Goal: Browse casually: Explore the website without a specific task or goal

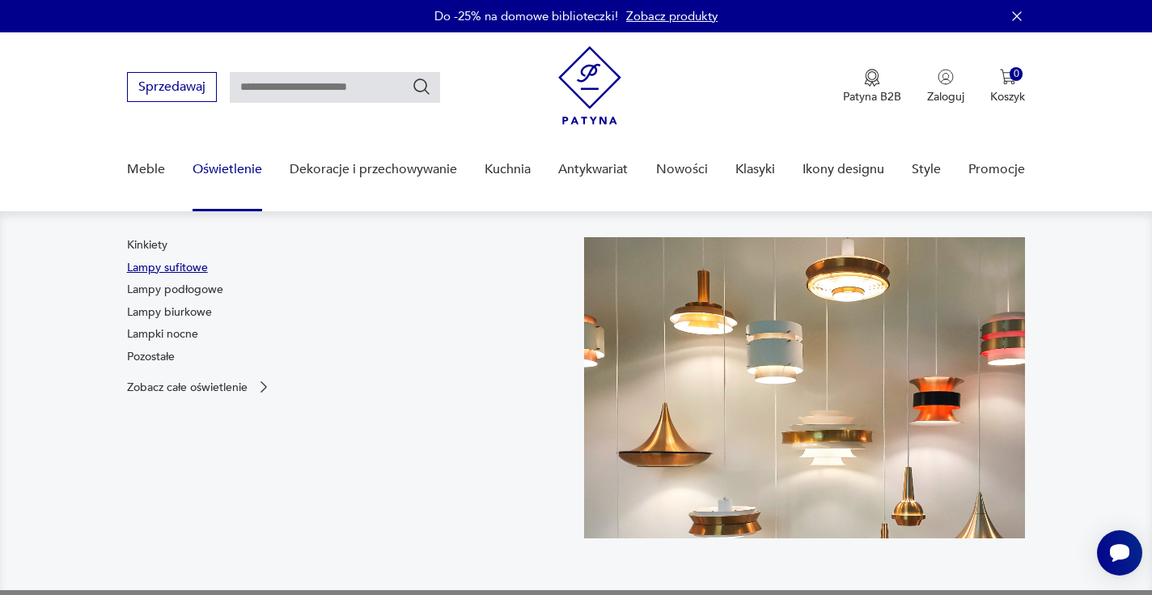
click at [183, 266] on link "Lampy sufitowe" at bounding box center [167, 268] width 81 height 16
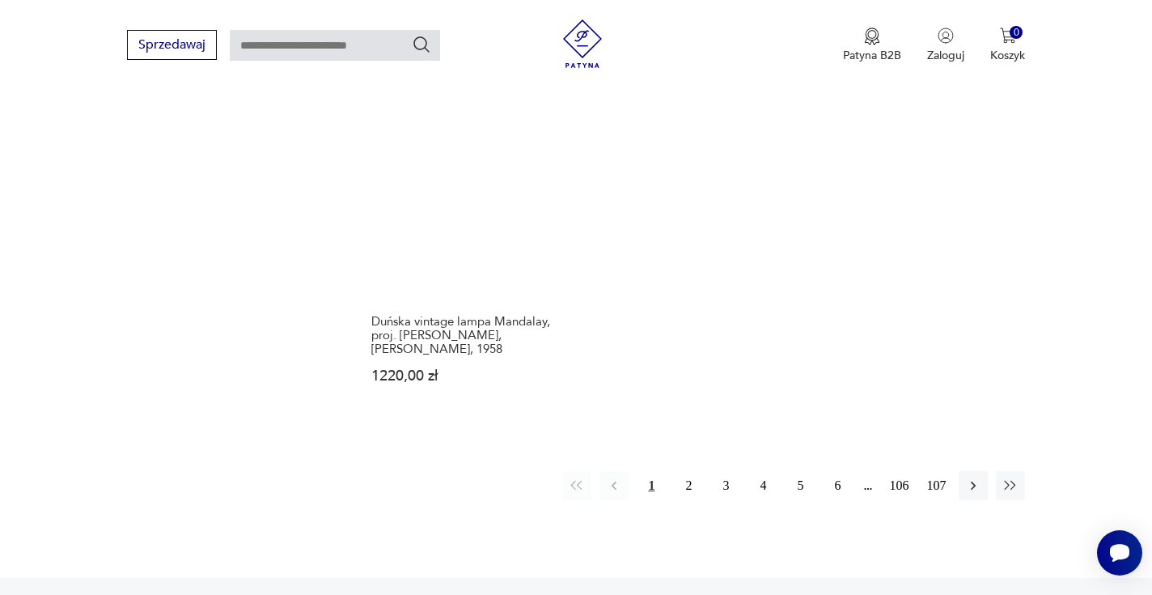
scroll to position [2360, 0]
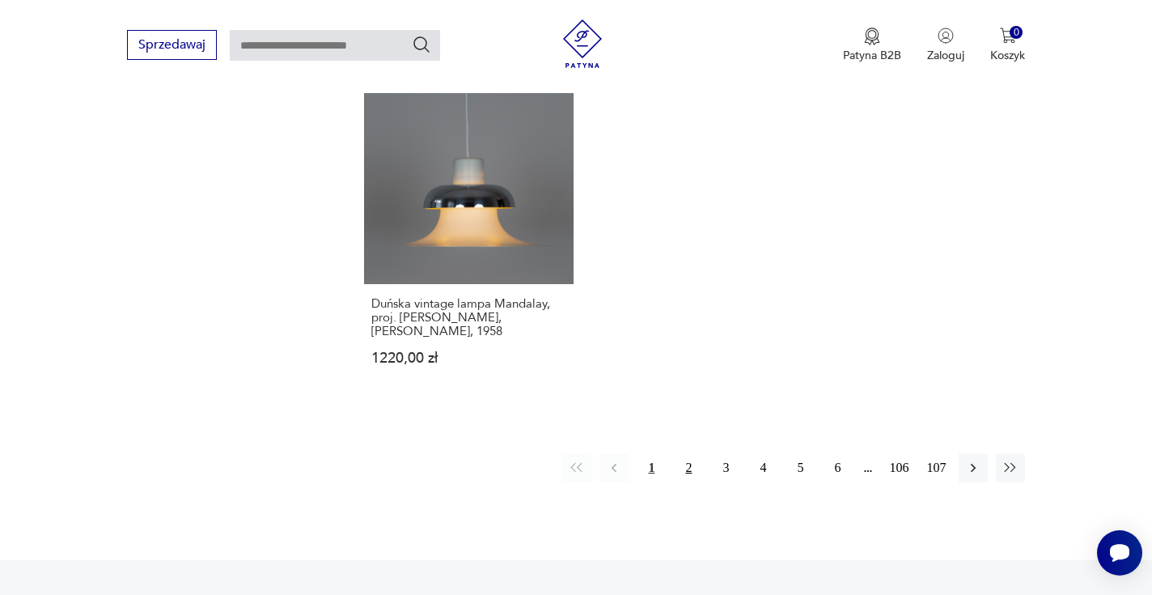
click at [692, 453] on button "2" at bounding box center [688, 467] width 29 height 29
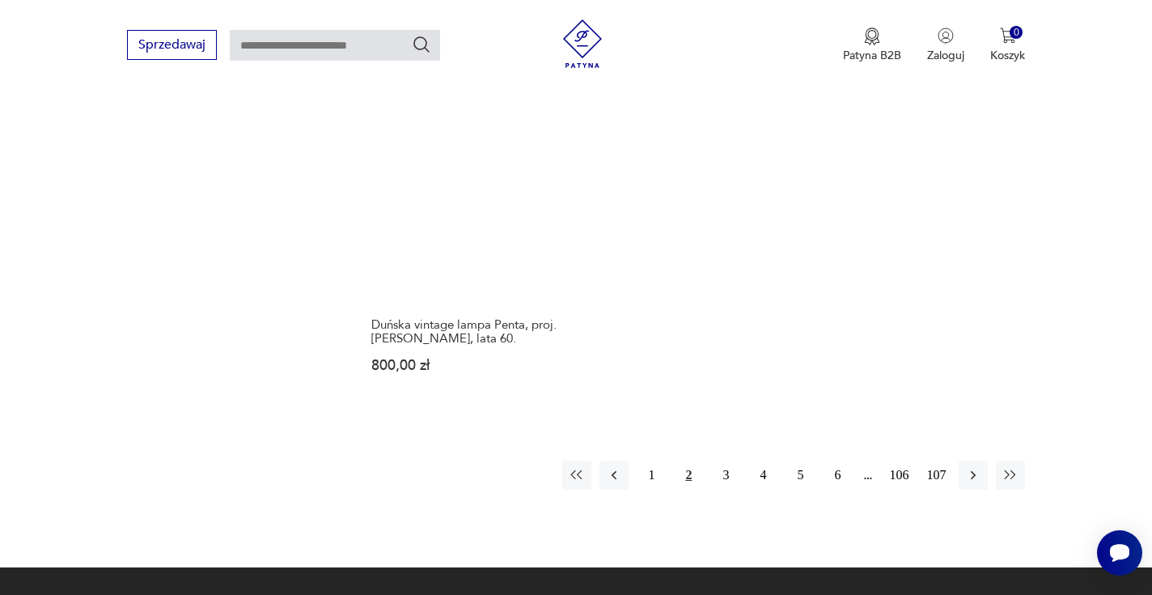
scroll to position [2316, 0]
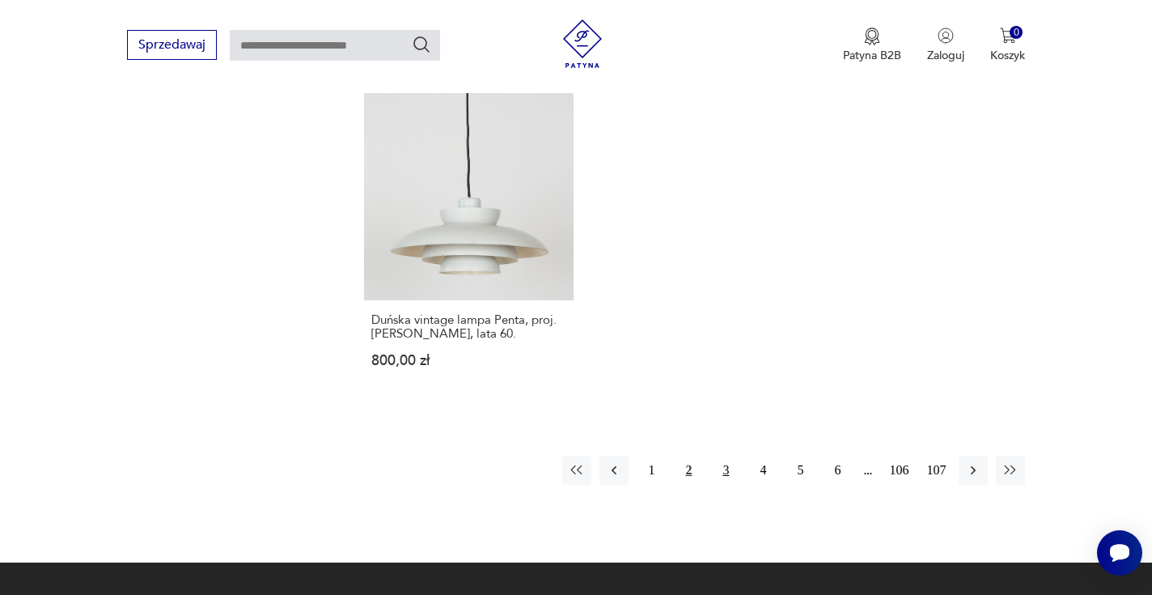
click at [726, 457] on button "3" at bounding box center [725, 469] width 29 height 29
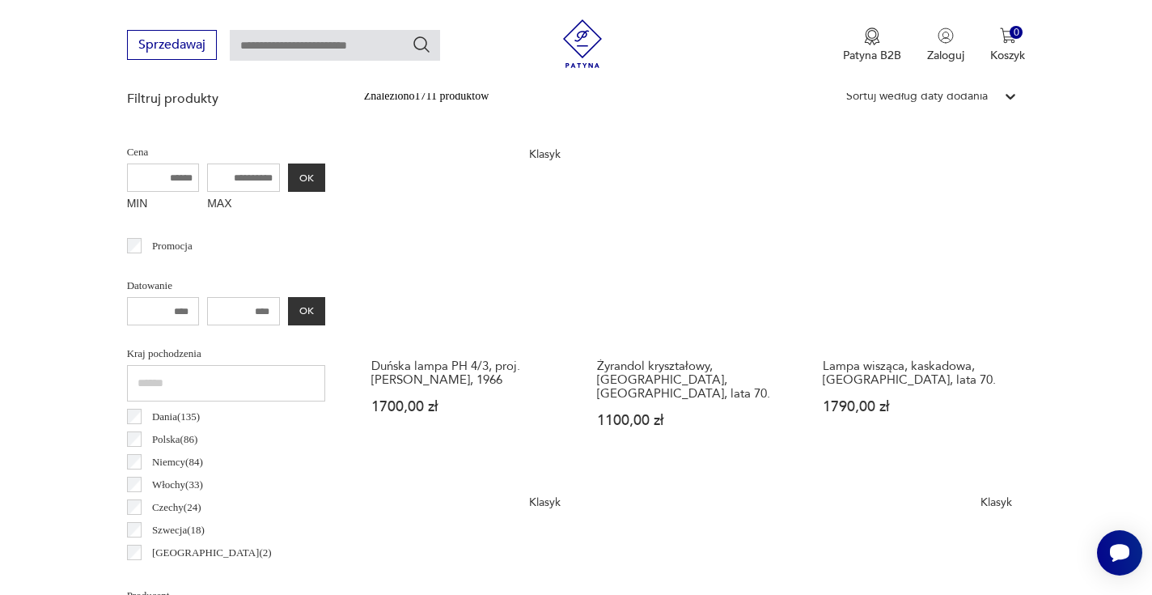
scroll to position [542, 0]
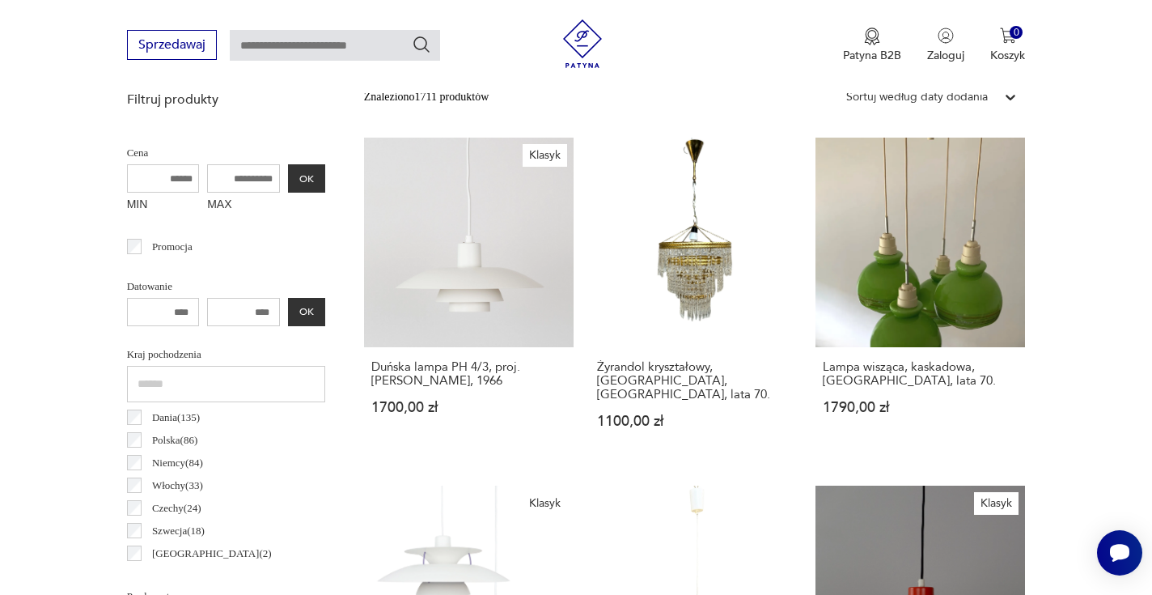
click at [181, 314] on input "number" at bounding box center [163, 312] width 73 height 28
type input "****"
click at [266, 309] on input "number" at bounding box center [243, 312] width 73 height 28
type input "****"
click at [310, 318] on button "OK" at bounding box center [306, 312] width 37 height 28
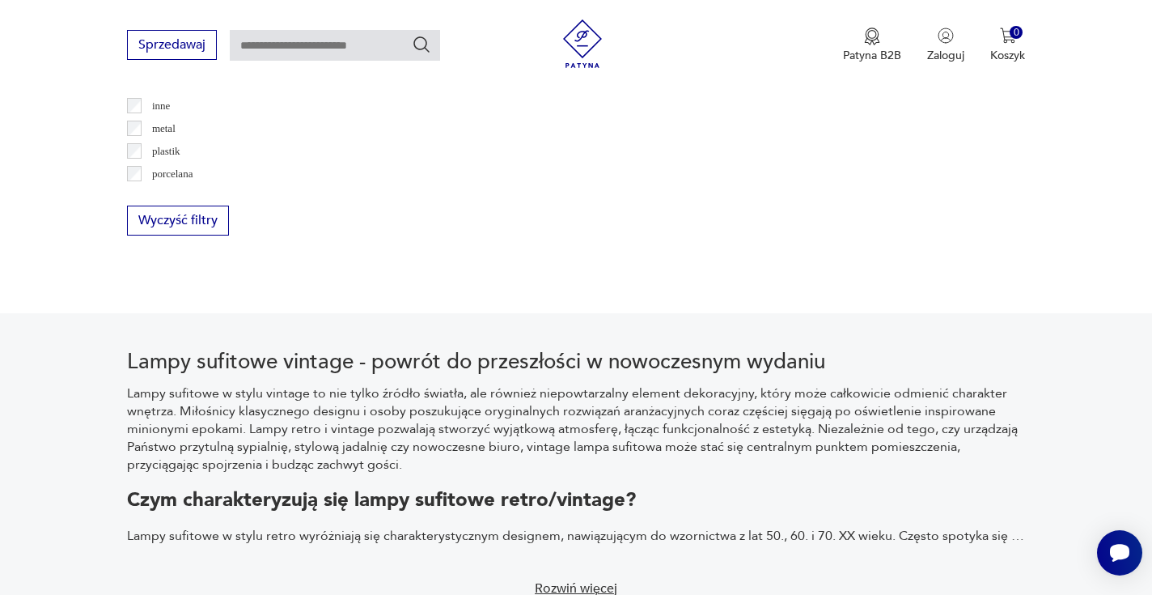
scroll to position [1603, 0]
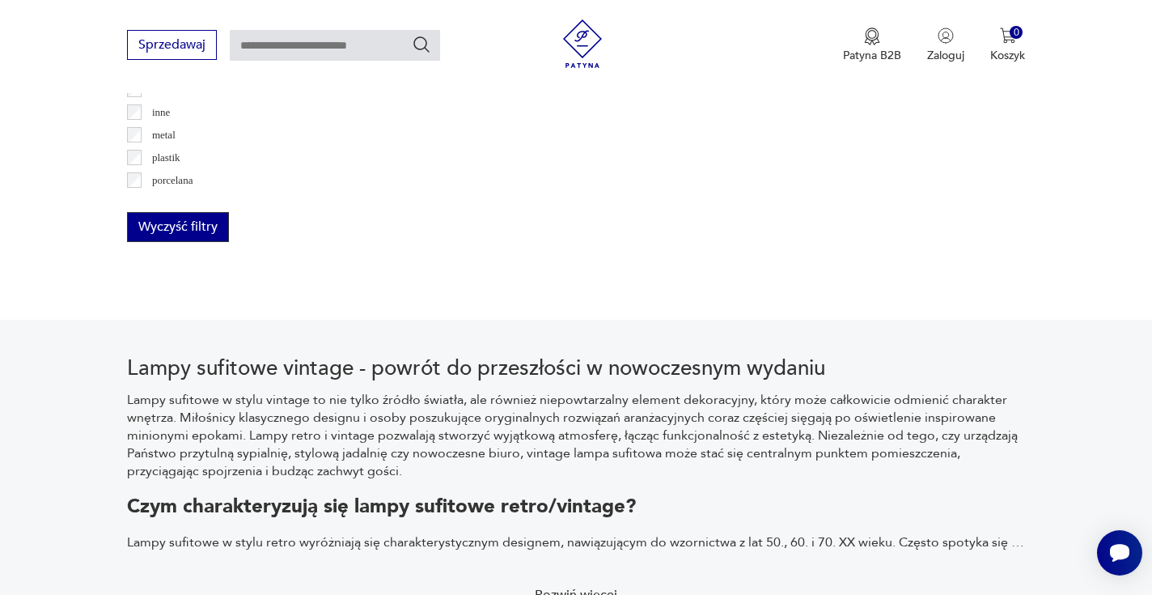
click at [207, 225] on button "Wyczyść filtry" at bounding box center [178, 227] width 102 height 30
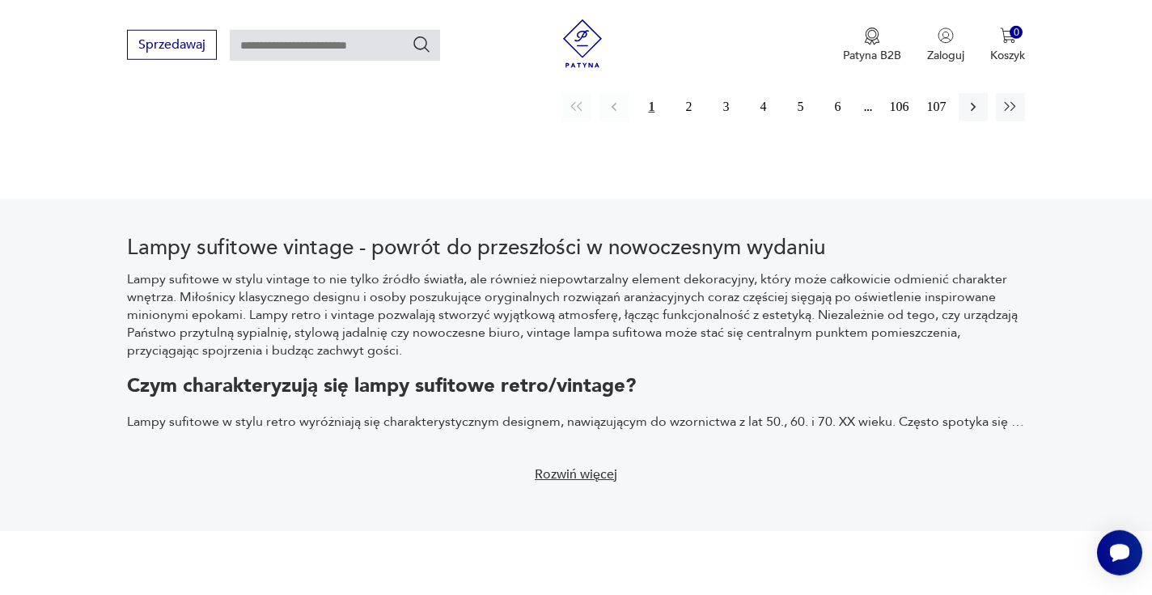
scroll to position [2612, 0]
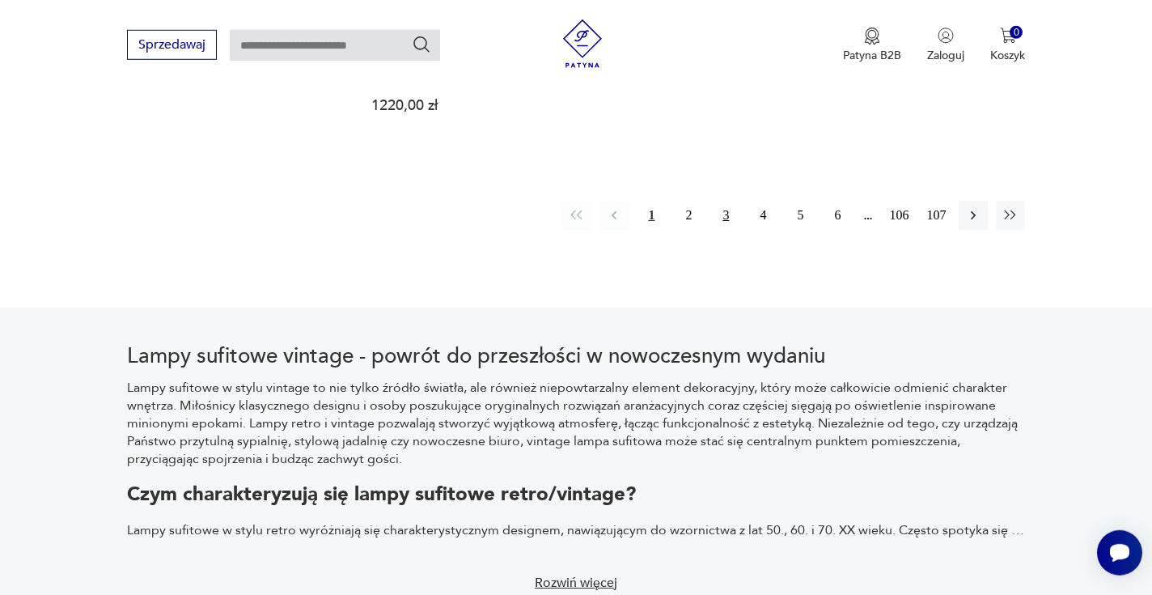
click at [726, 201] on button "3" at bounding box center [725, 215] width 29 height 29
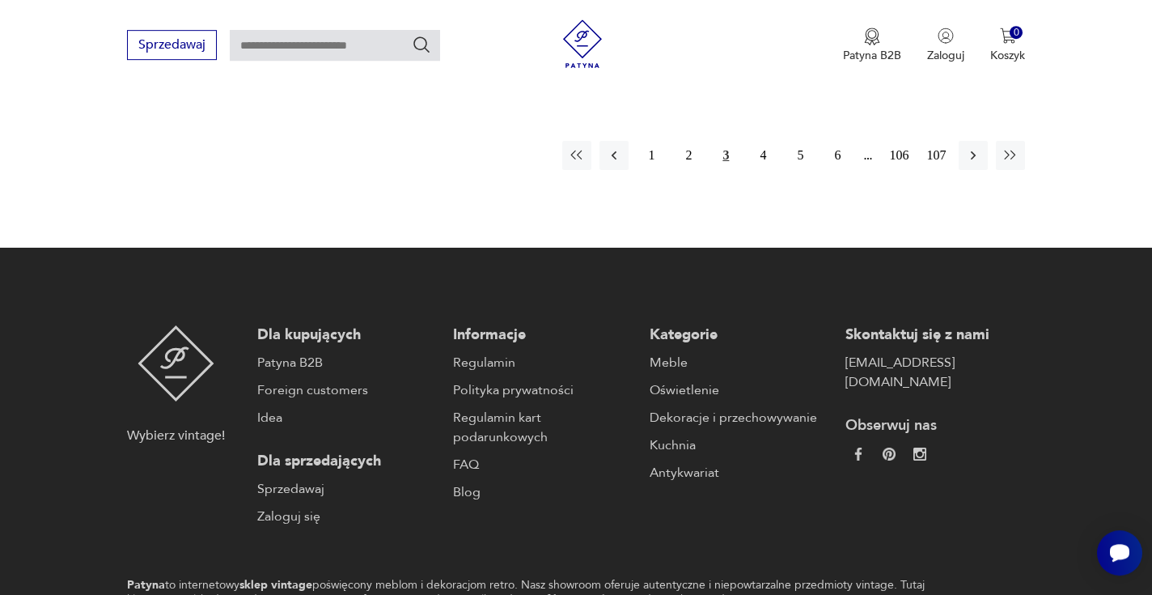
scroll to position [2637, 0]
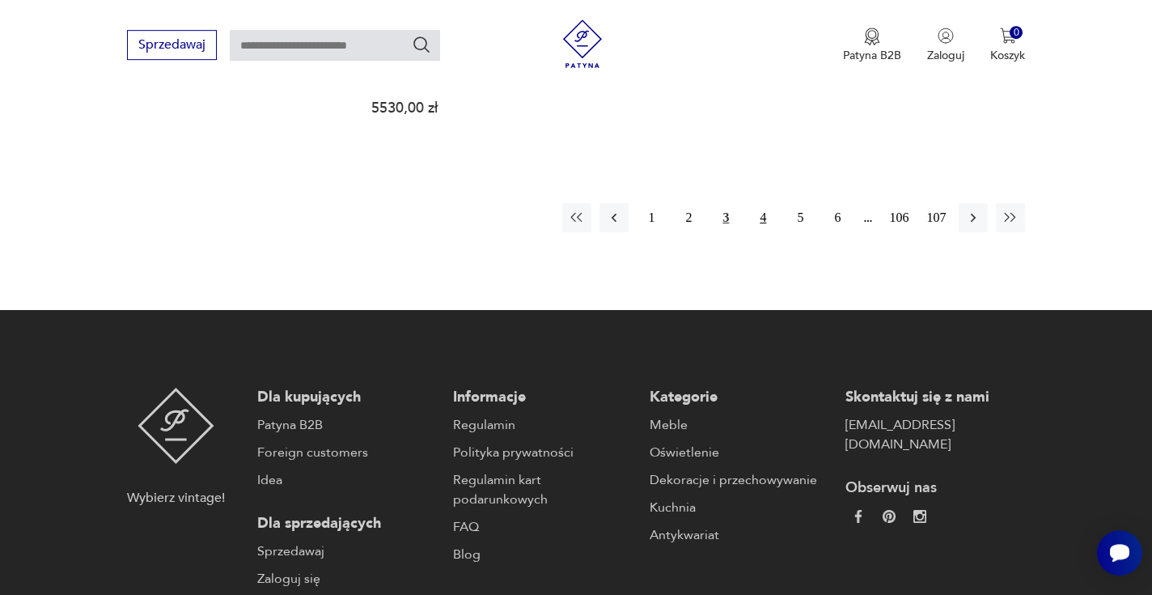
click at [762, 203] on button "4" at bounding box center [762, 217] width 29 height 29
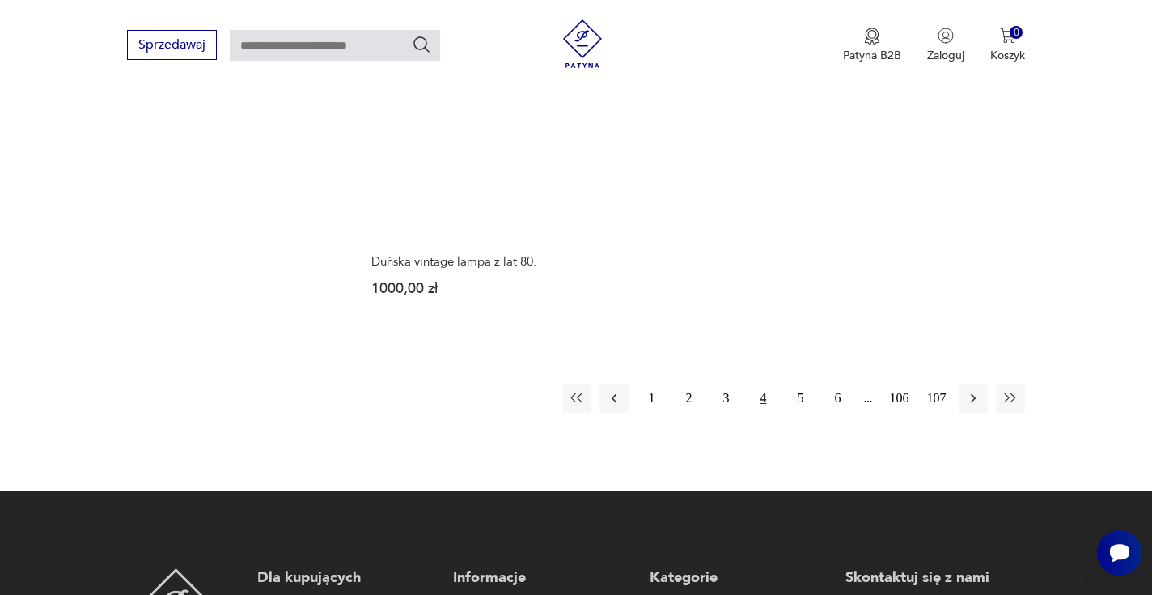
scroll to position [2403, 0]
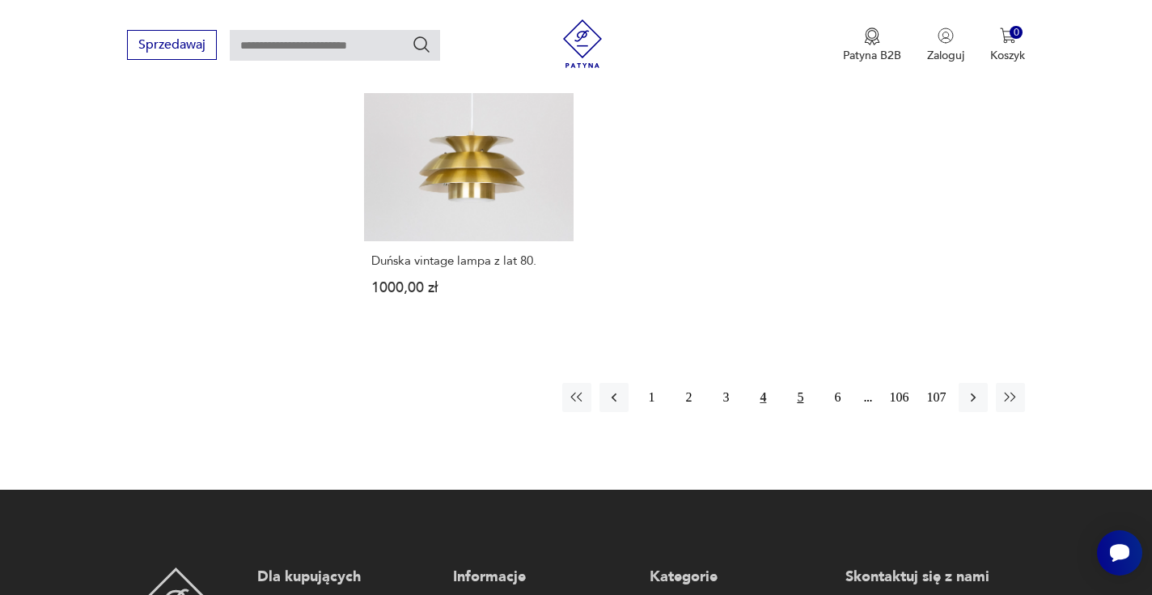
click at [804, 383] on button "5" at bounding box center [800, 397] width 29 height 29
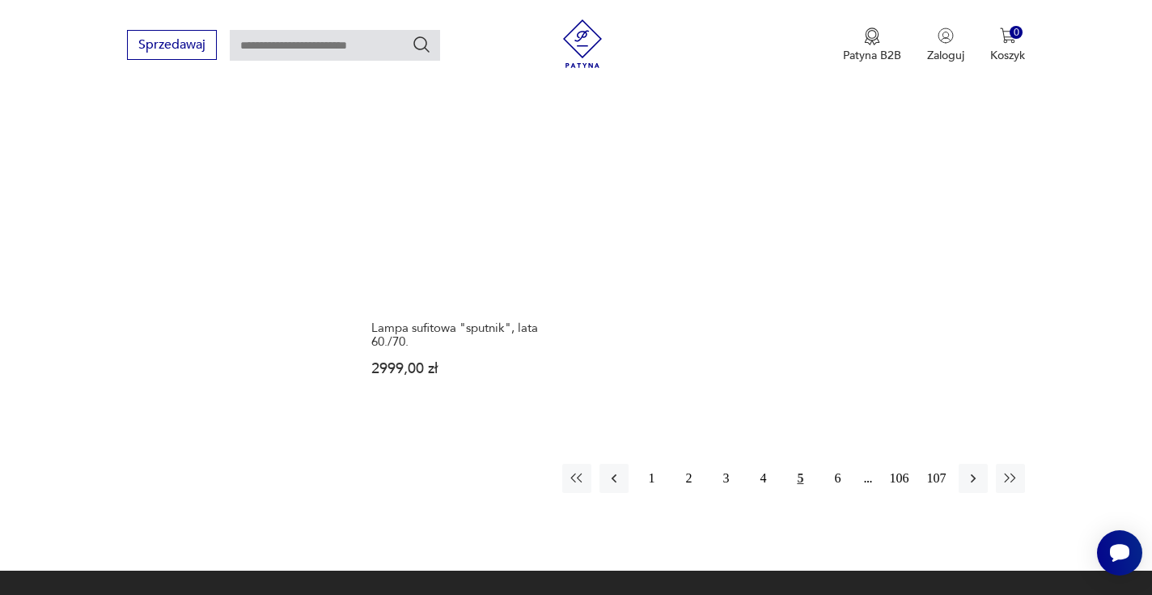
scroll to position [2326, 0]
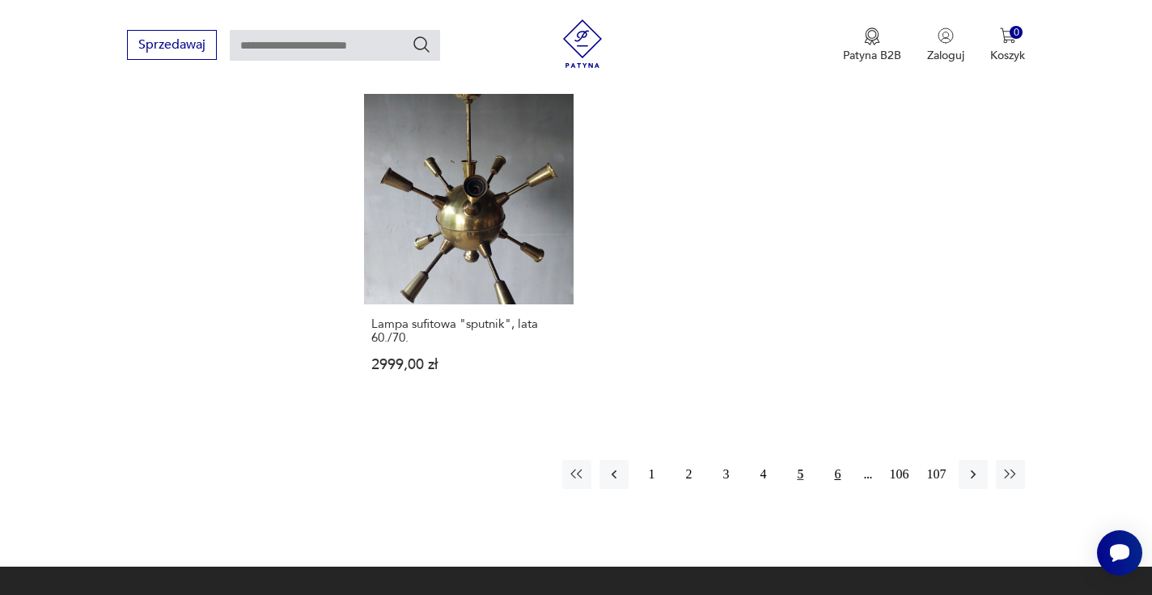
click at [837, 460] on button "6" at bounding box center [837, 474] width 29 height 29
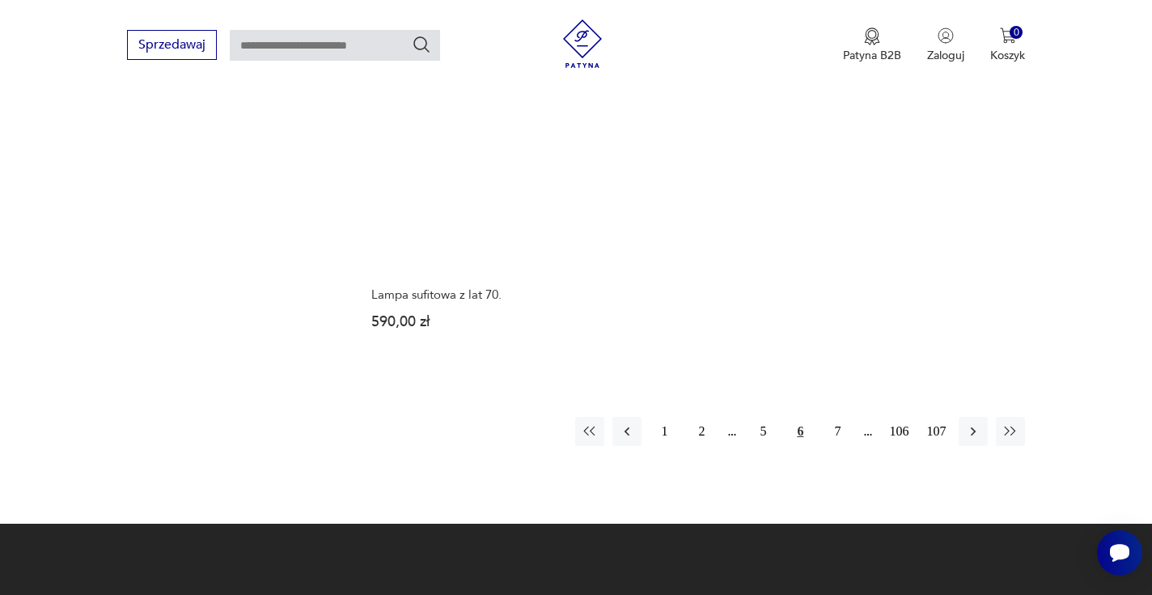
scroll to position [2356, 0]
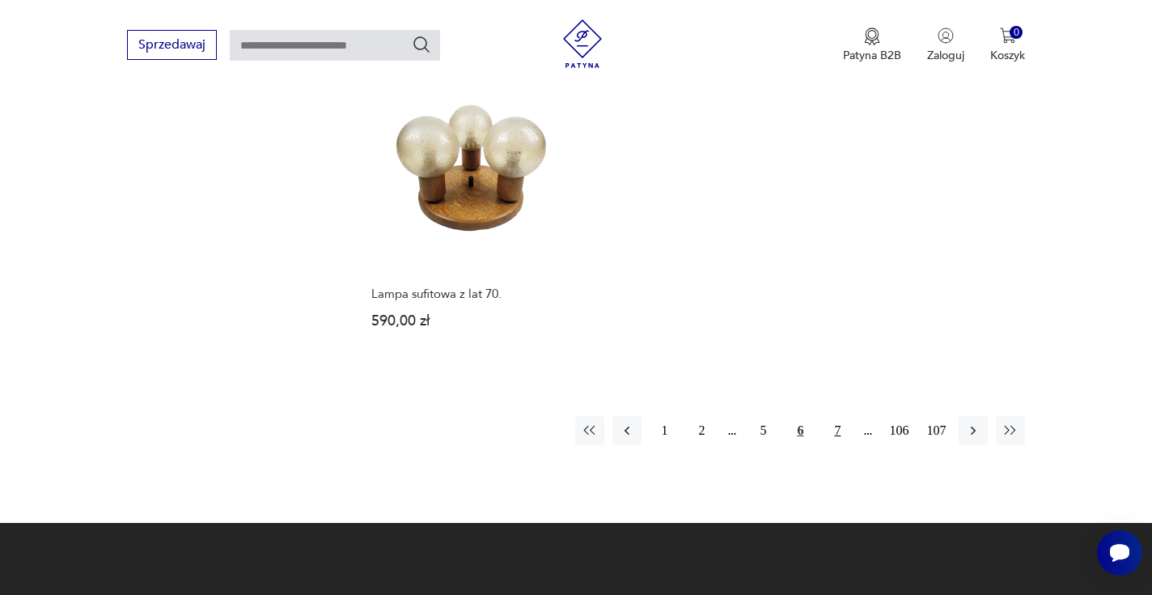
click at [831, 416] on button "7" at bounding box center [837, 430] width 29 height 29
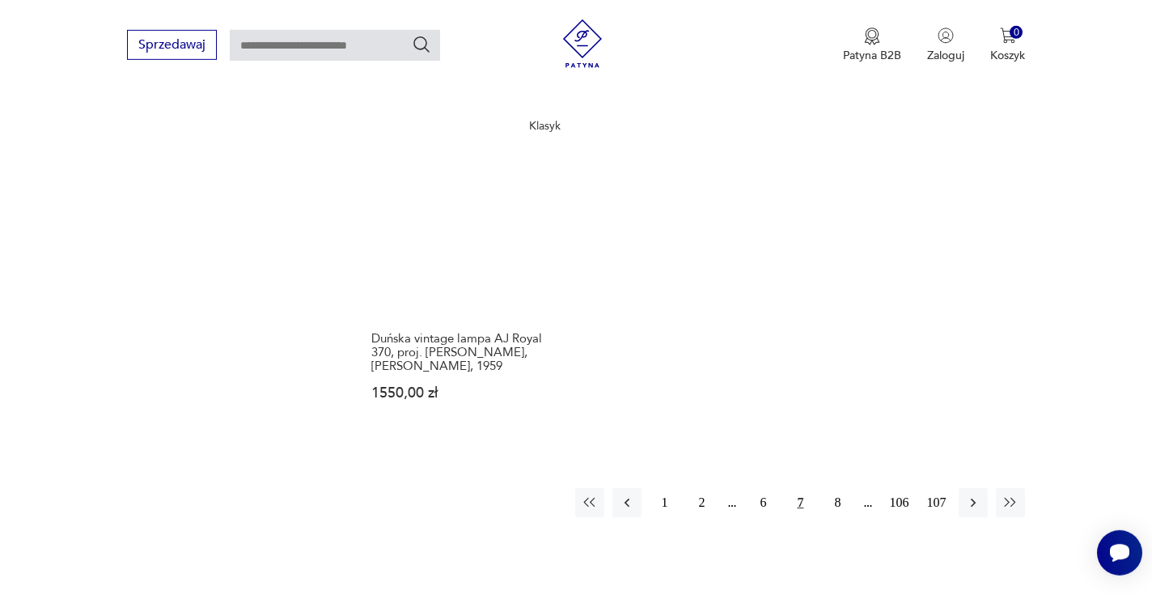
scroll to position [2359, 0]
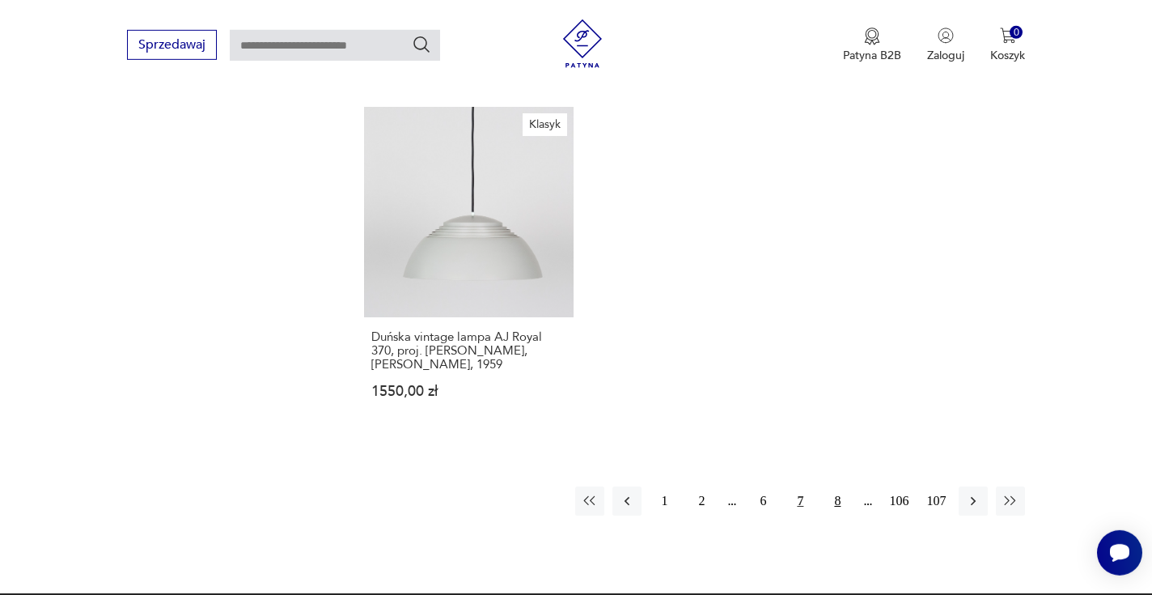
click at [840, 486] on button "8" at bounding box center [837, 500] width 29 height 29
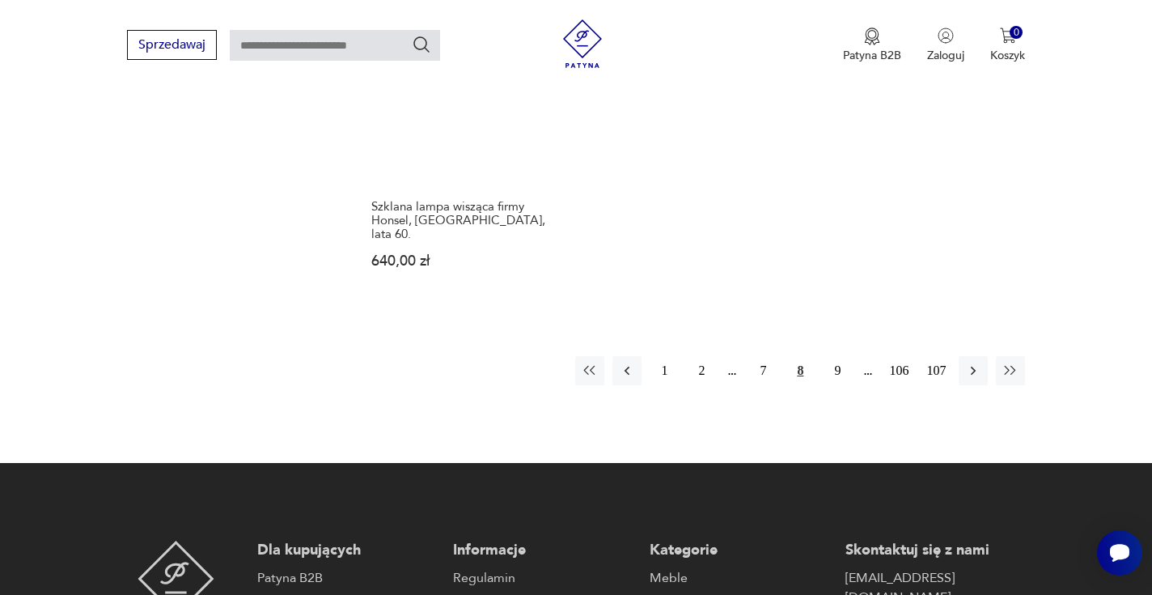
scroll to position [2493, 0]
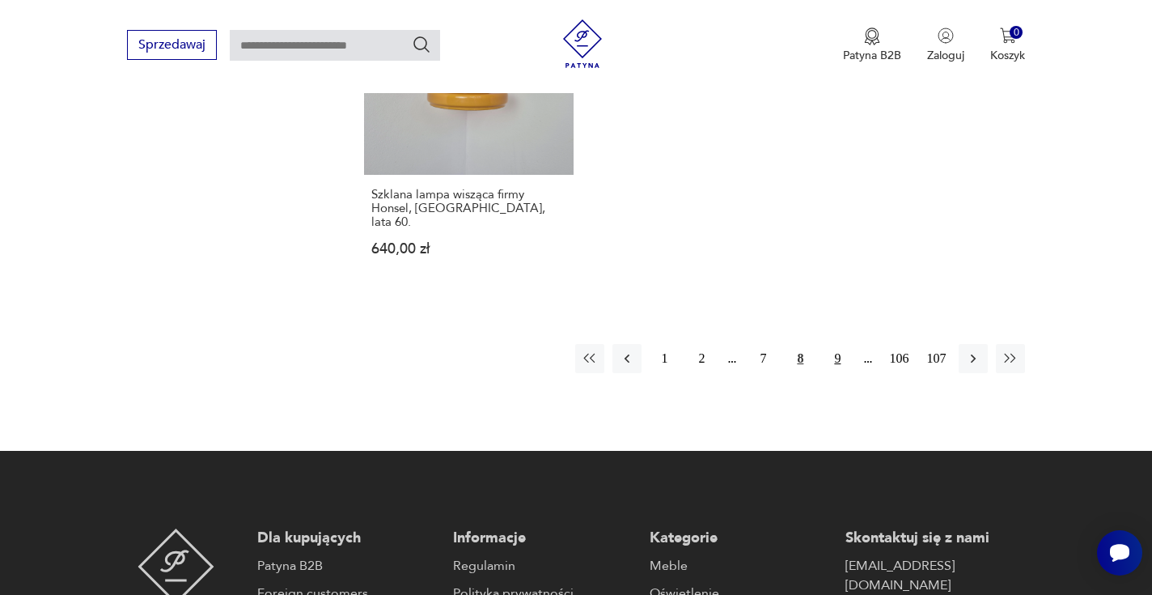
click at [840, 344] on button "9" at bounding box center [837, 358] width 29 height 29
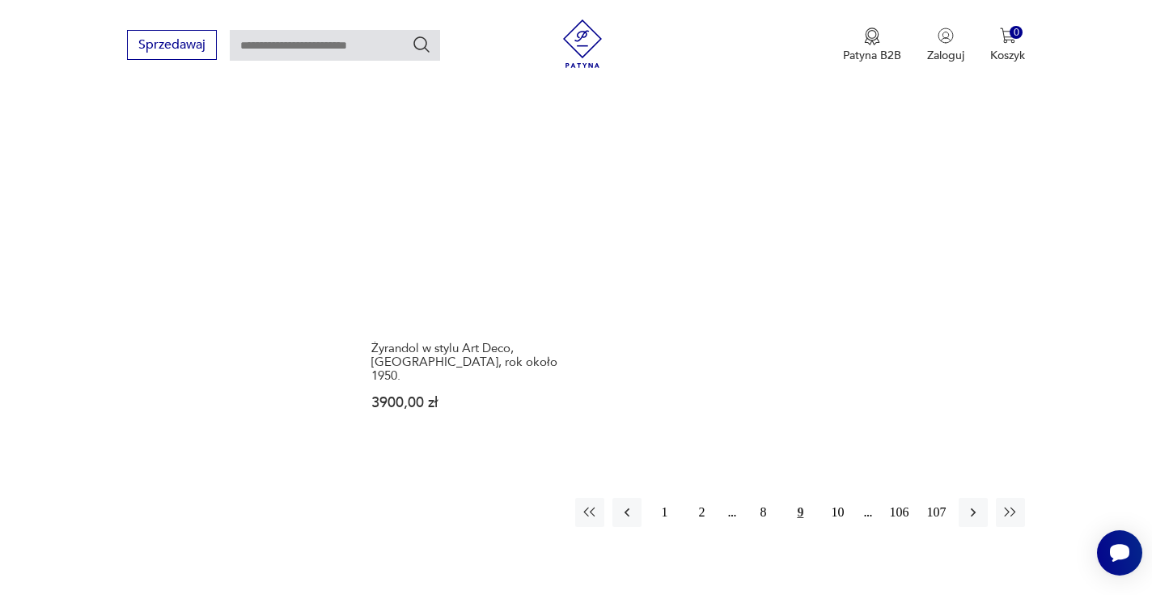
scroll to position [2284, 0]
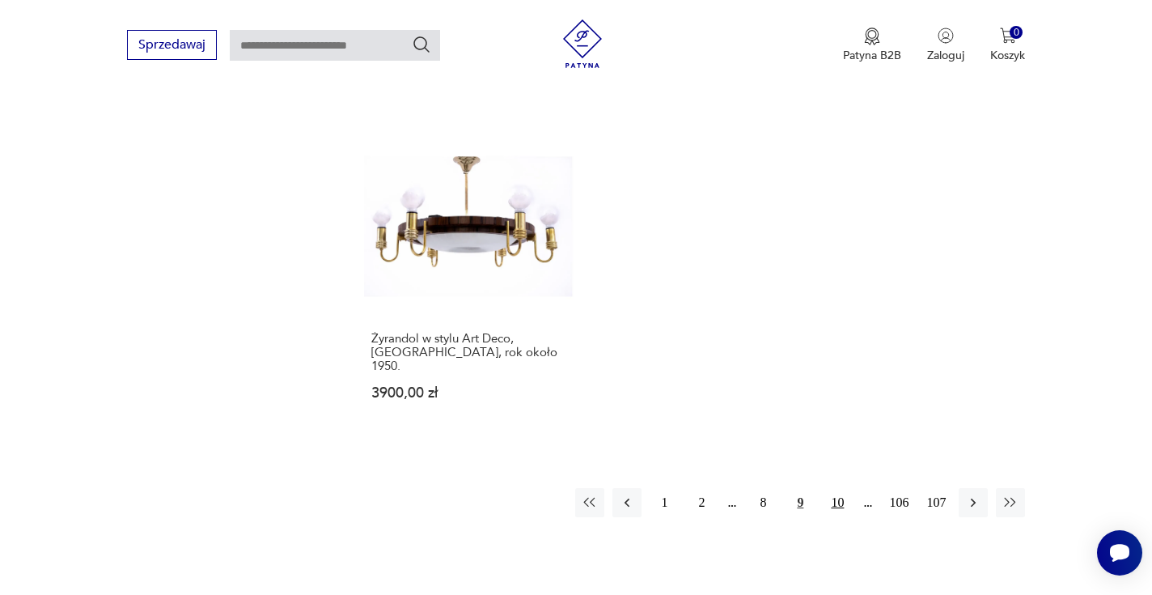
click at [844, 488] on button "10" at bounding box center [837, 502] width 29 height 29
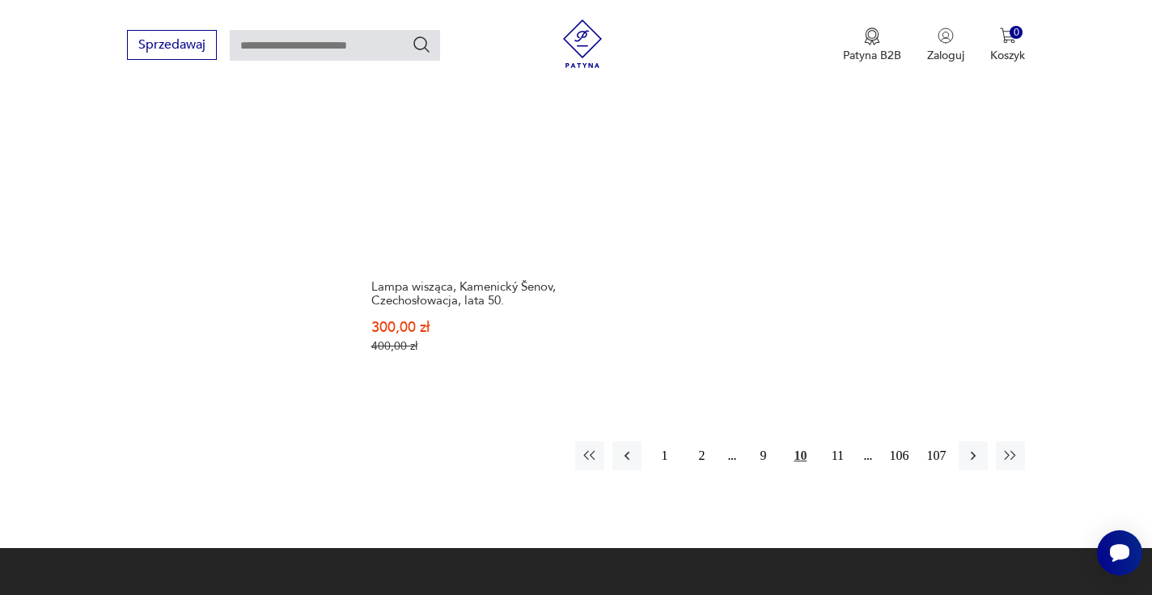
scroll to position [2410, 0]
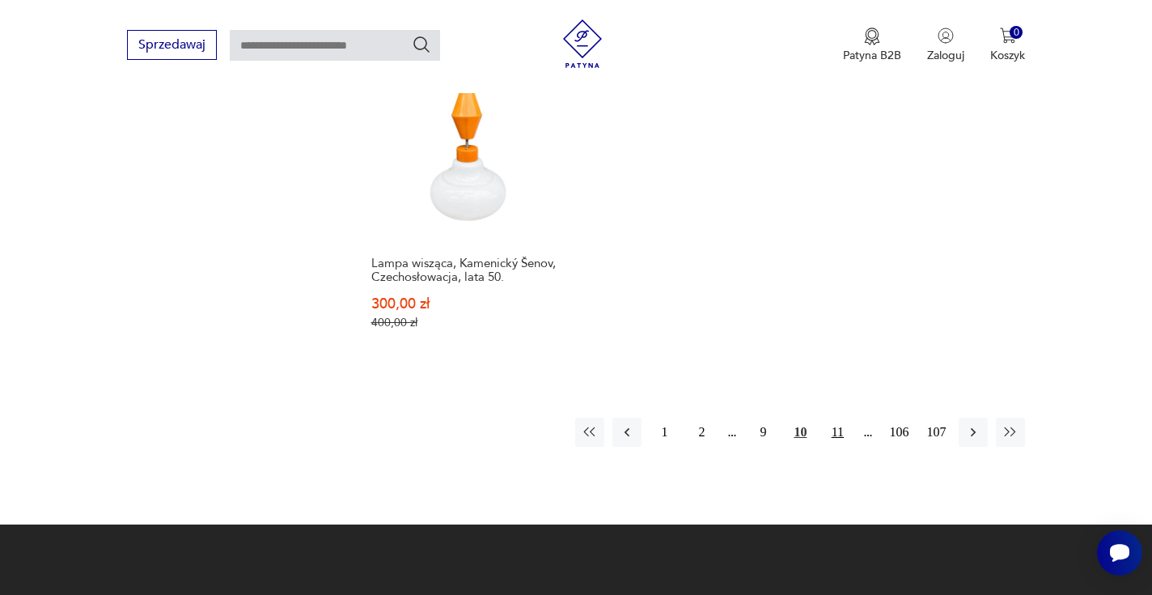
click at [837, 417] on button "11" at bounding box center [837, 431] width 29 height 29
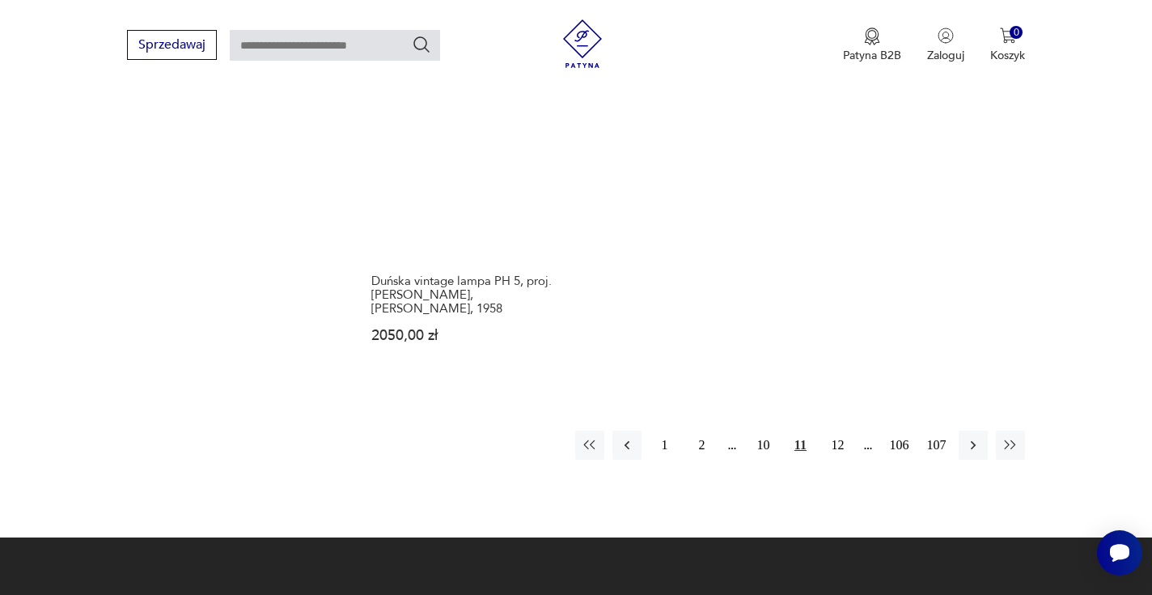
scroll to position [2443, 0]
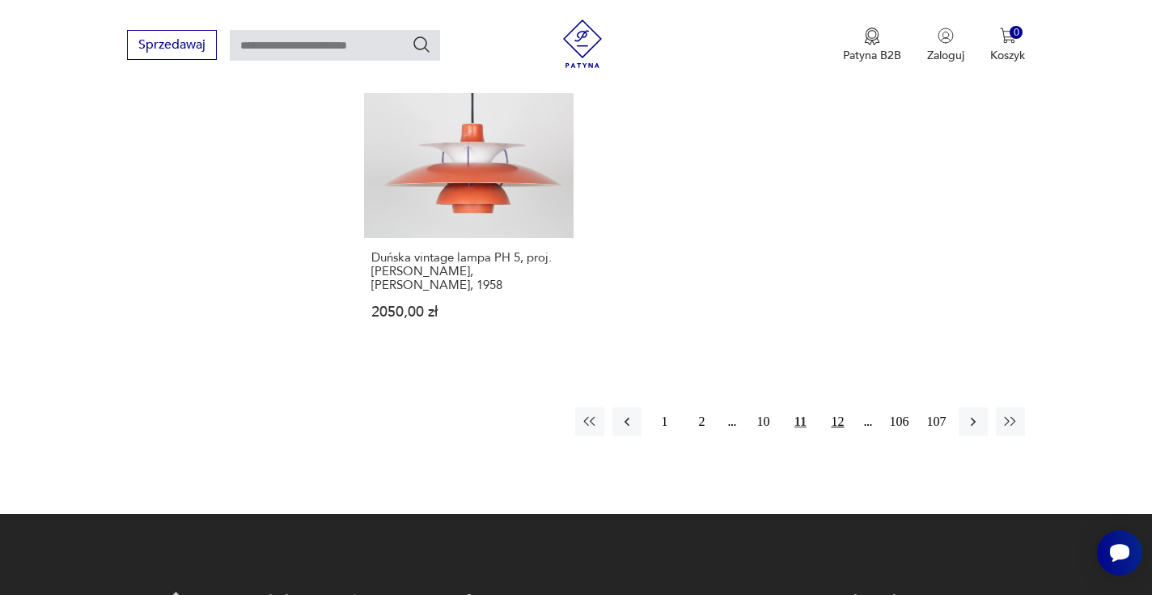
click at [837, 407] on button "12" at bounding box center [837, 421] width 29 height 29
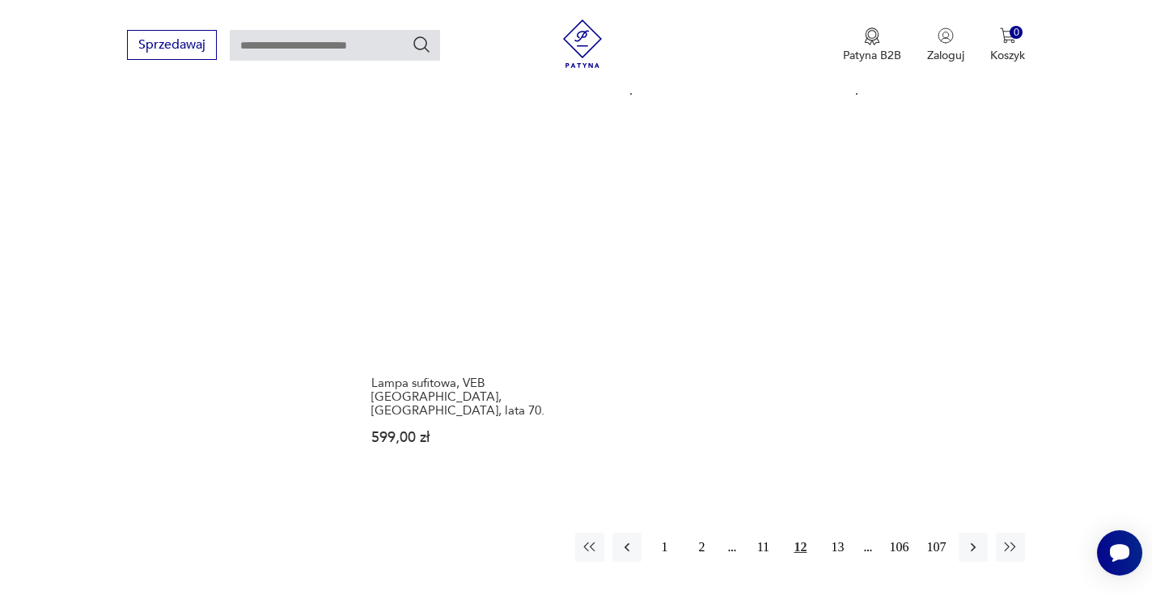
scroll to position [2294, 0]
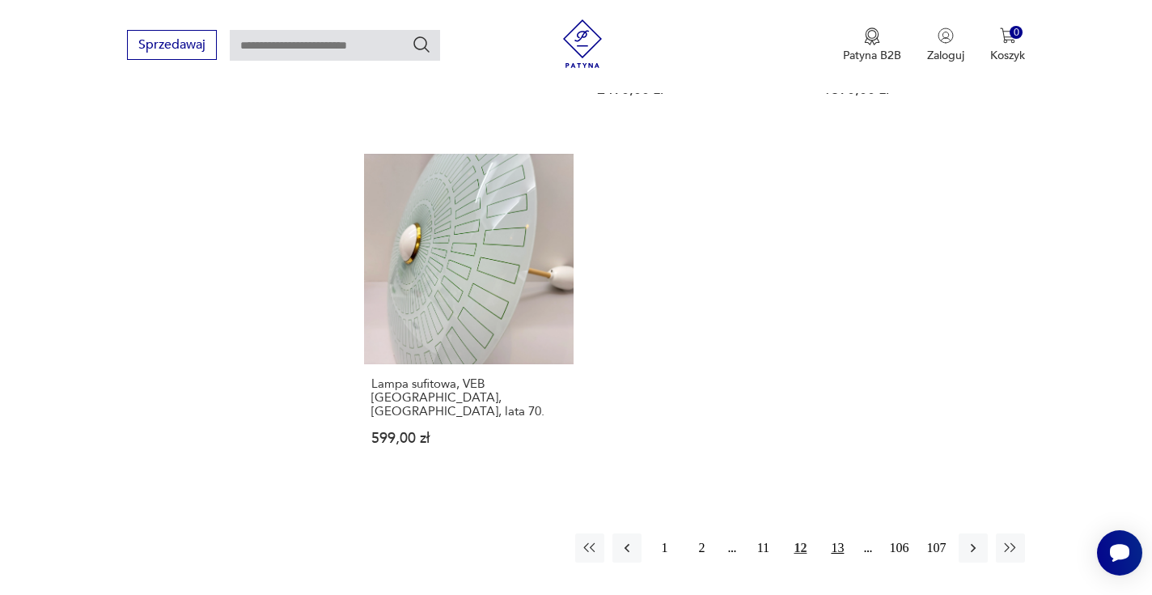
click at [838, 533] on button "13" at bounding box center [837, 547] width 29 height 29
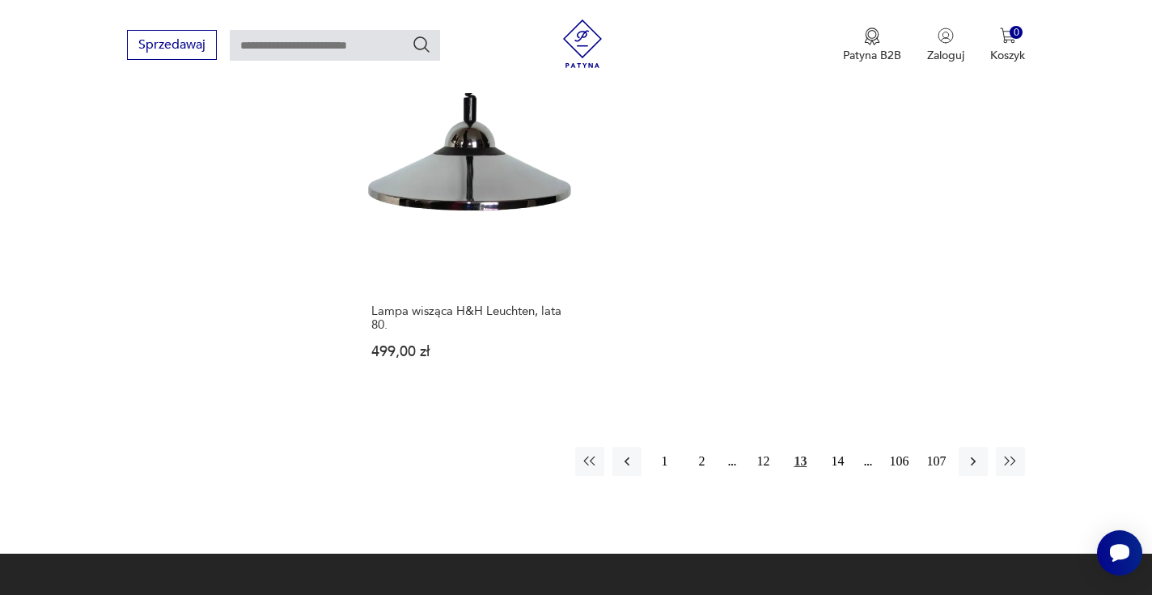
scroll to position [2358, 0]
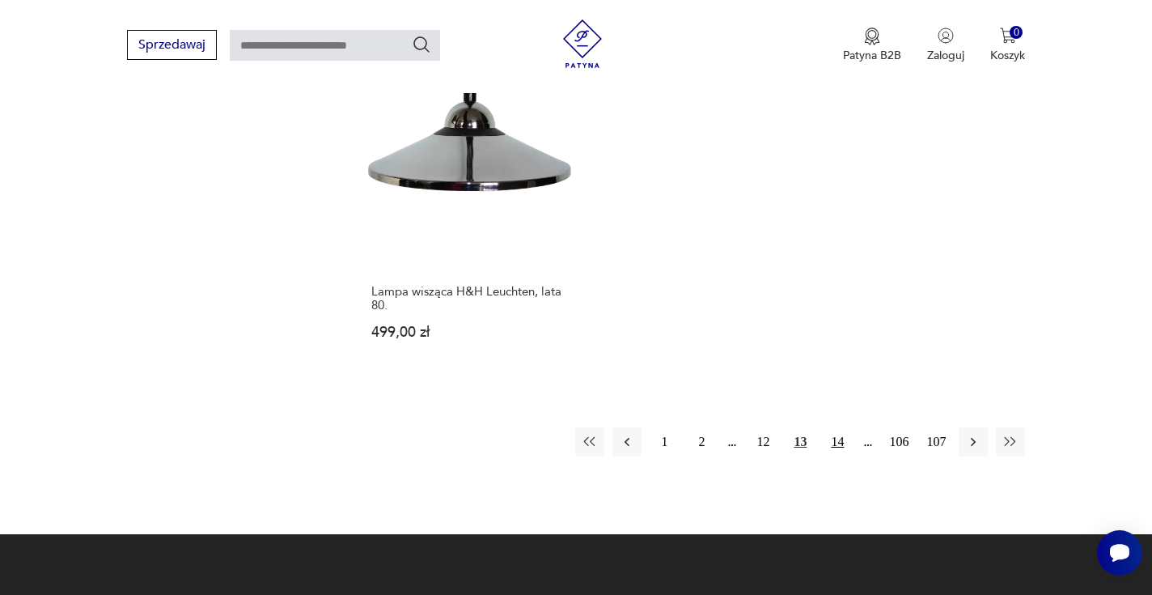
click at [841, 427] on button "14" at bounding box center [837, 441] width 29 height 29
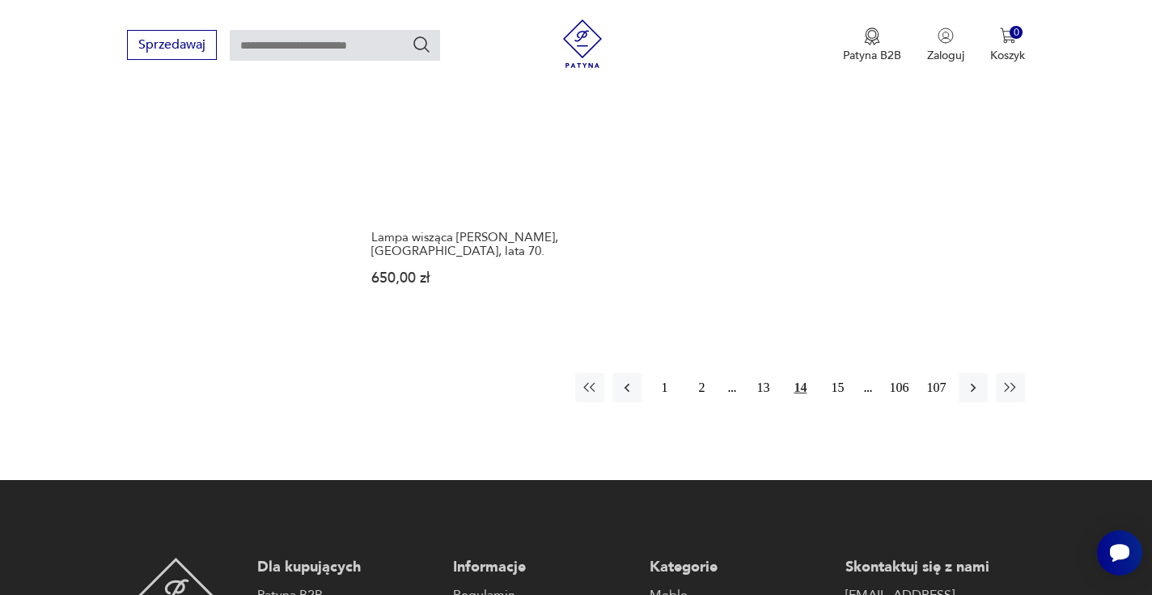
scroll to position [2363, 0]
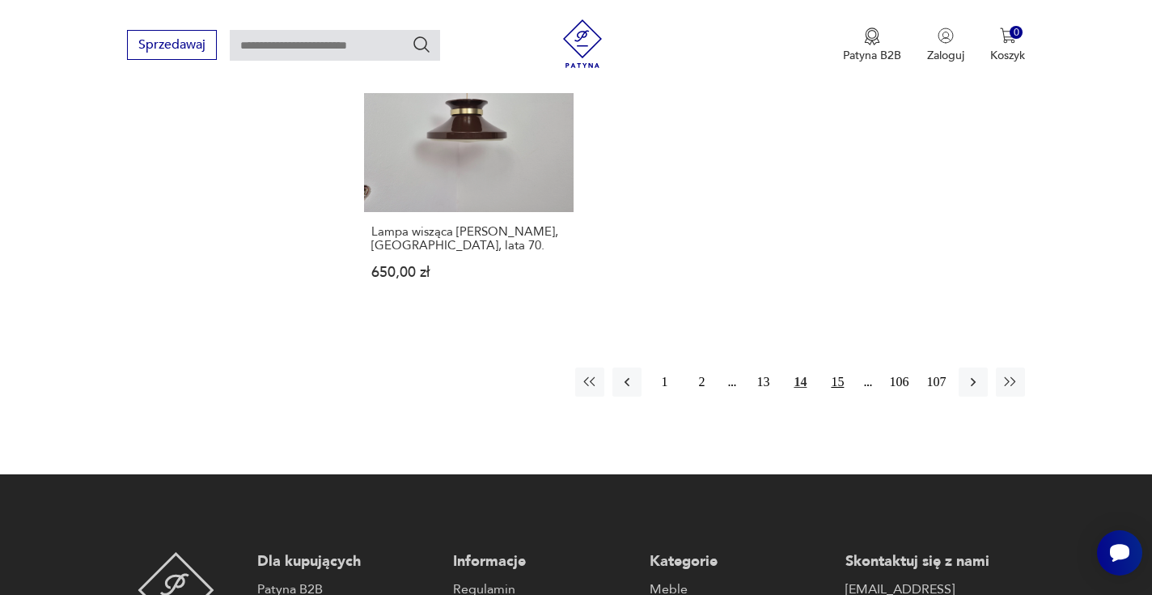
click at [837, 367] on button "15" at bounding box center [837, 381] width 29 height 29
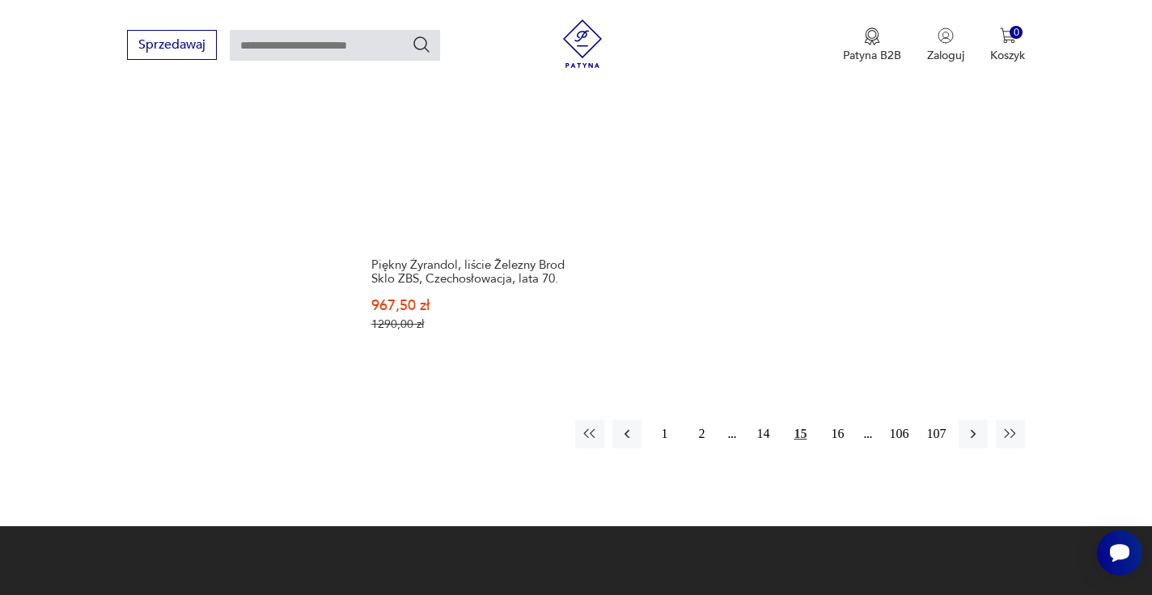
scroll to position [2405, 0]
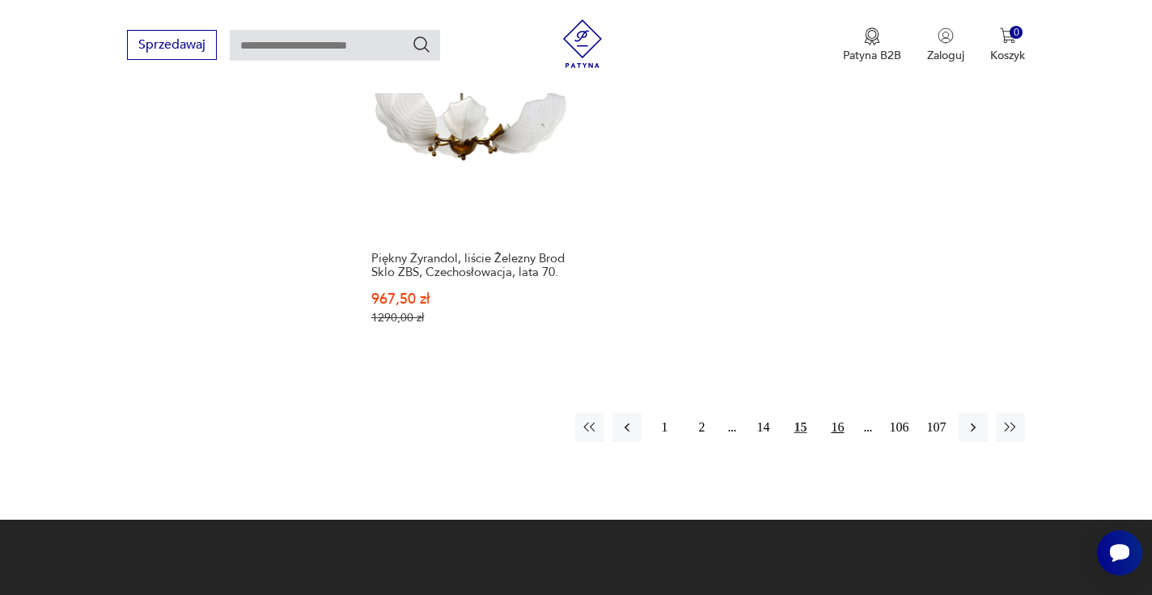
click at [842, 413] on button "16" at bounding box center [837, 427] width 29 height 29
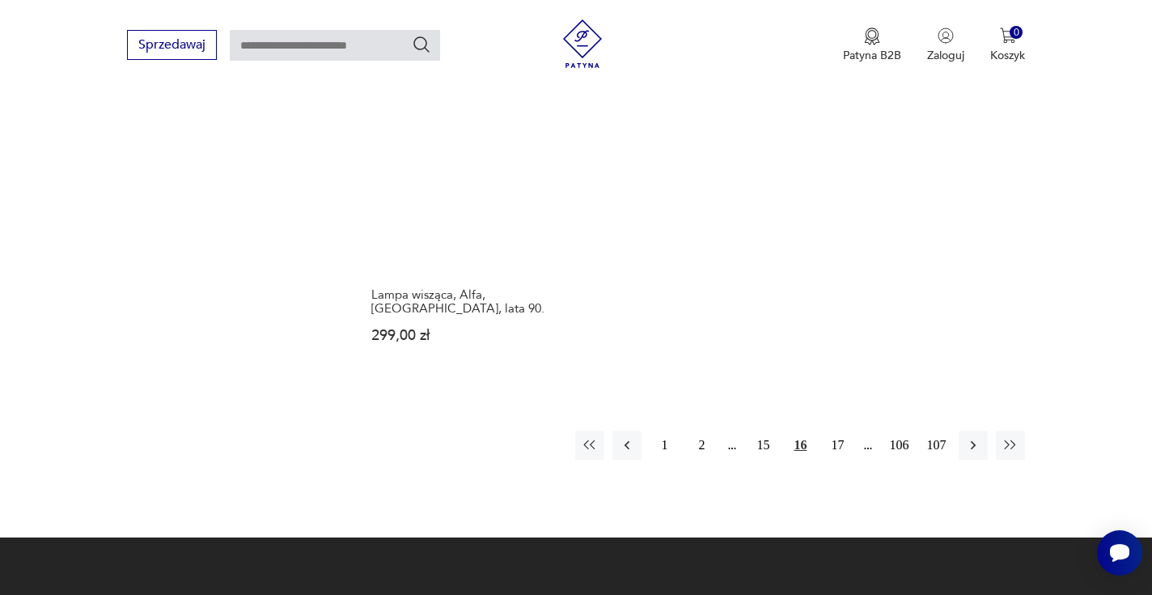
scroll to position [2412, 0]
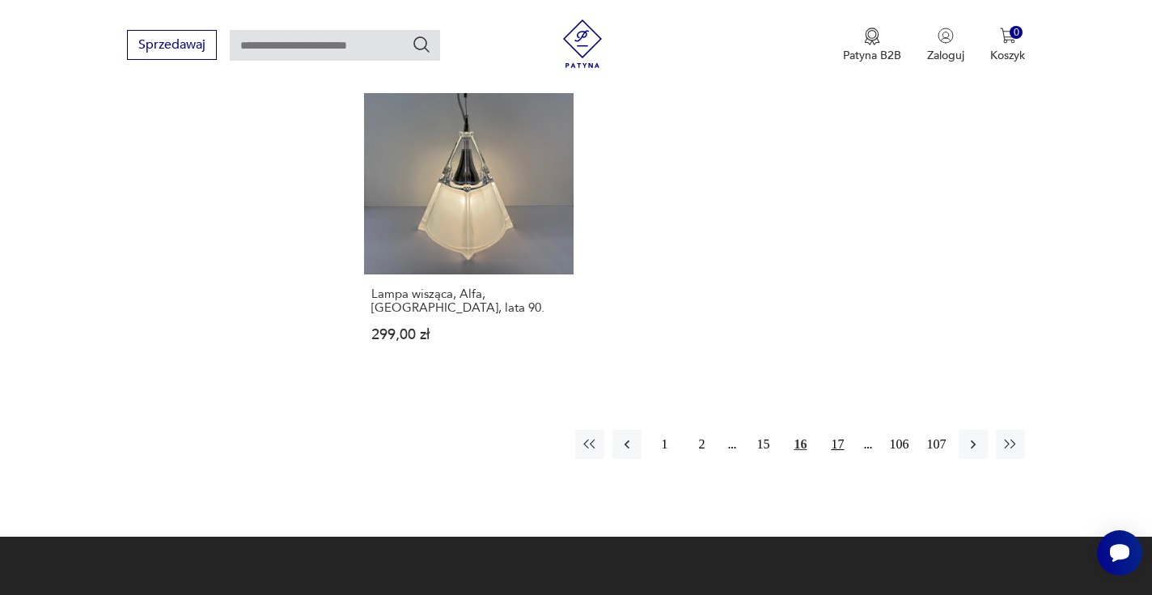
click at [837, 430] on button "17" at bounding box center [837, 444] width 29 height 29
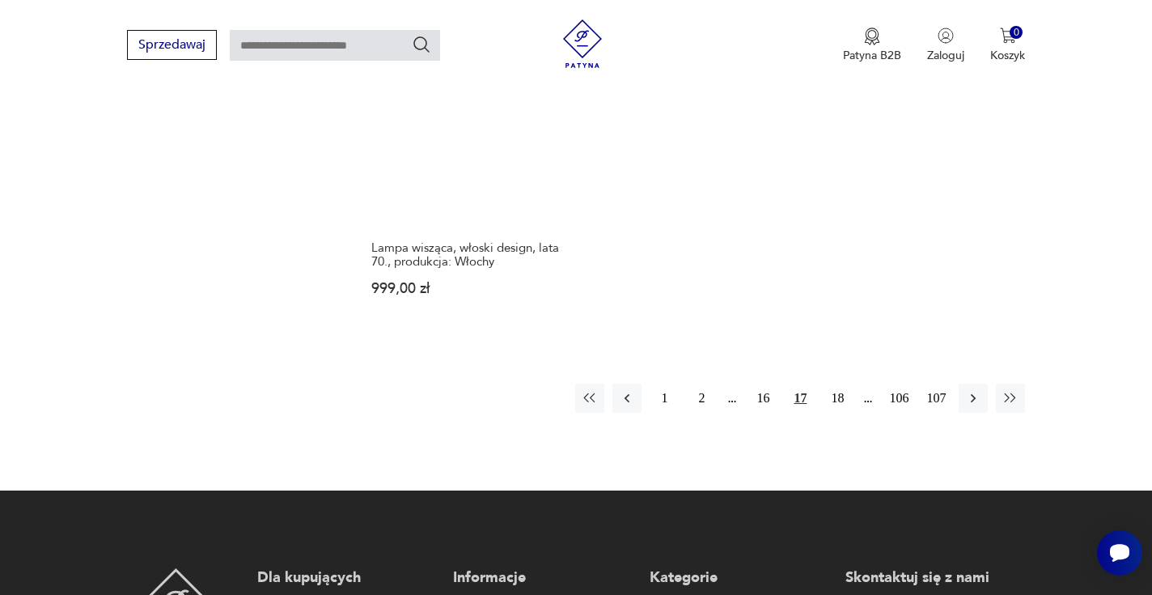
scroll to position [2415, 0]
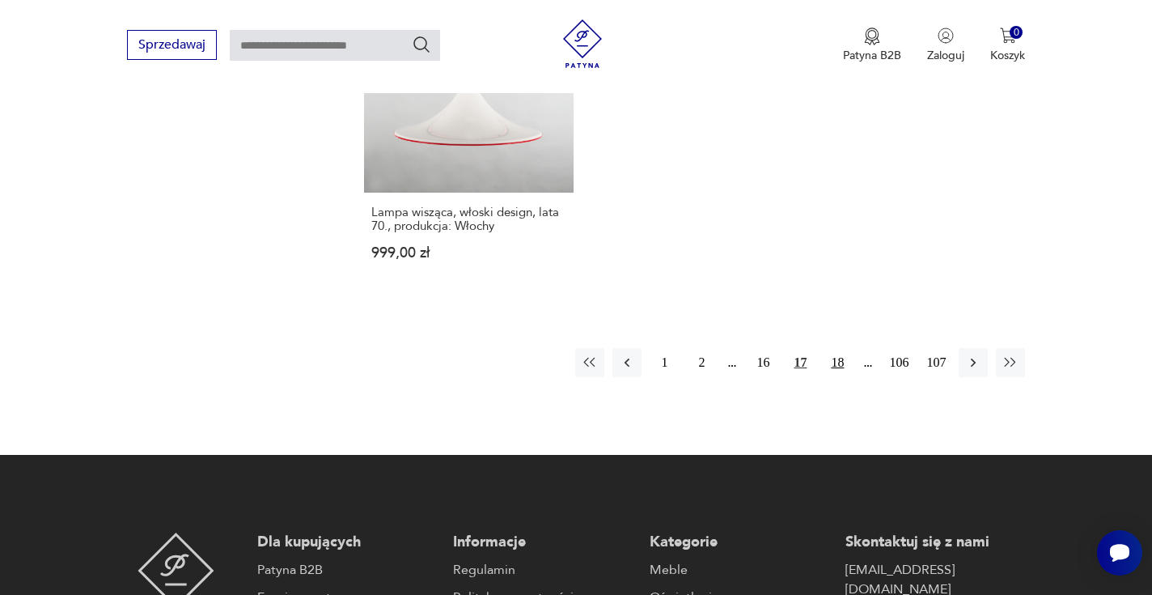
click at [834, 348] on button "18" at bounding box center [837, 362] width 29 height 29
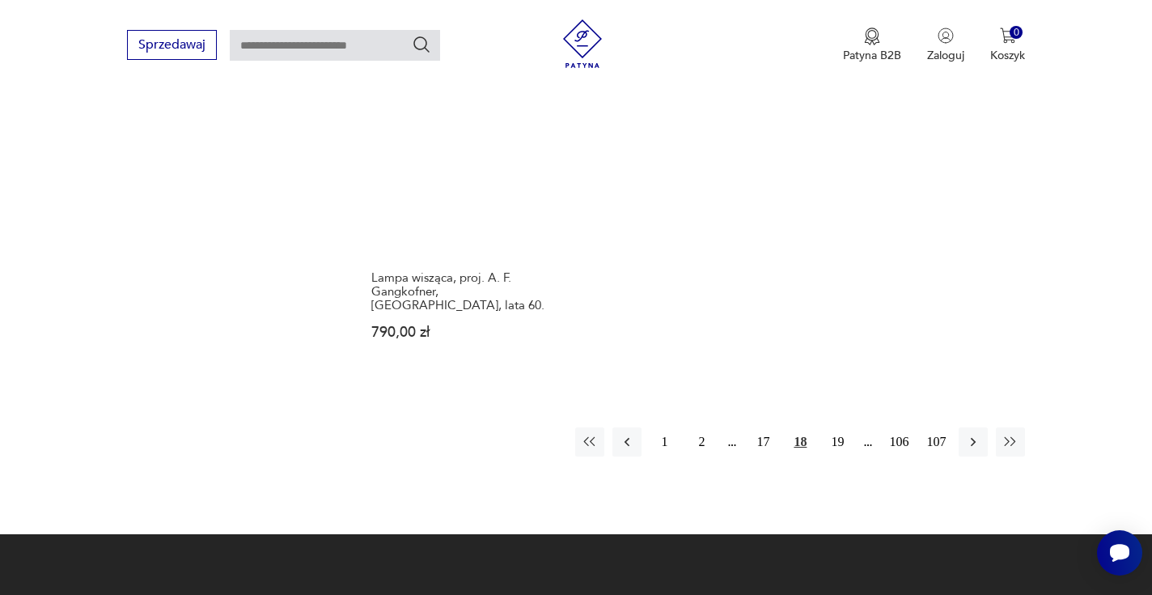
scroll to position [2405, 0]
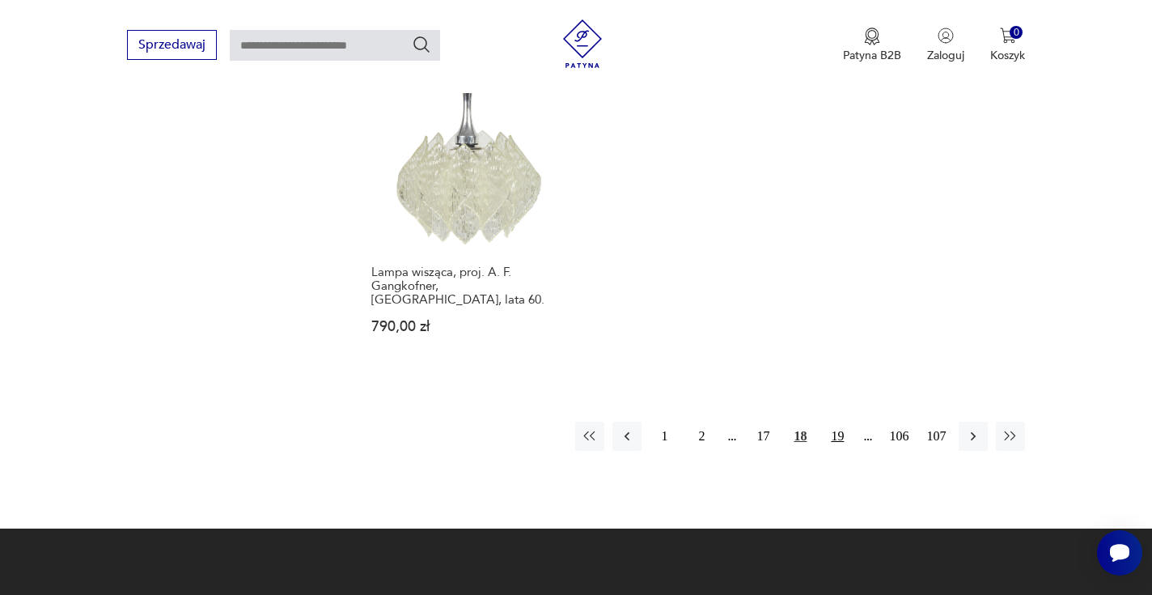
click at [832, 421] on button "19" at bounding box center [837, 435] width 29 height 29
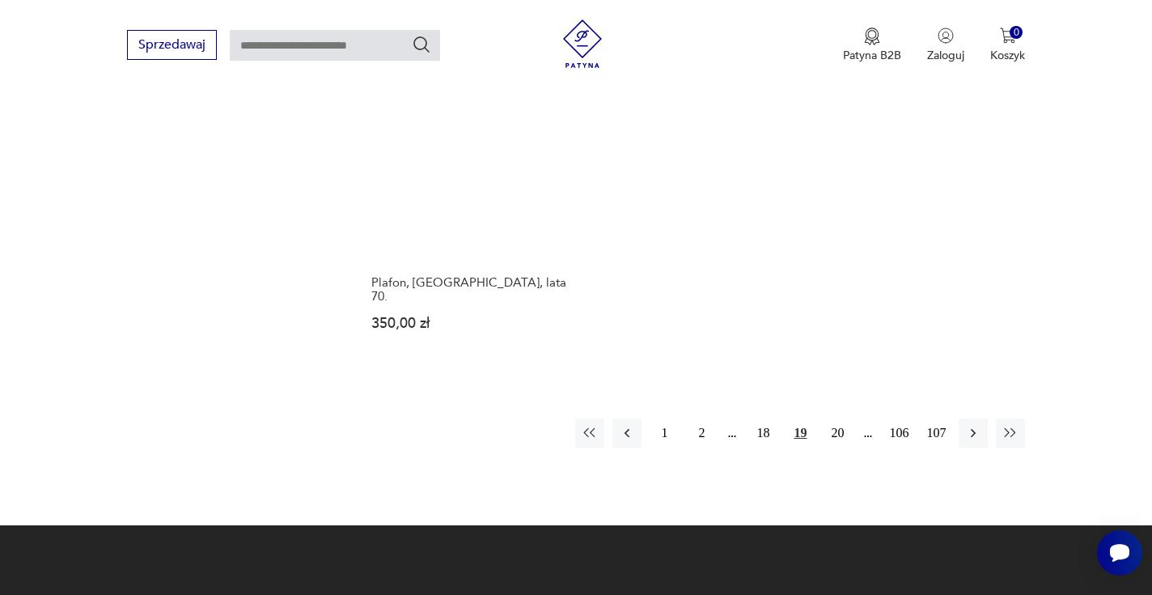
scroll to position [2337, 0]
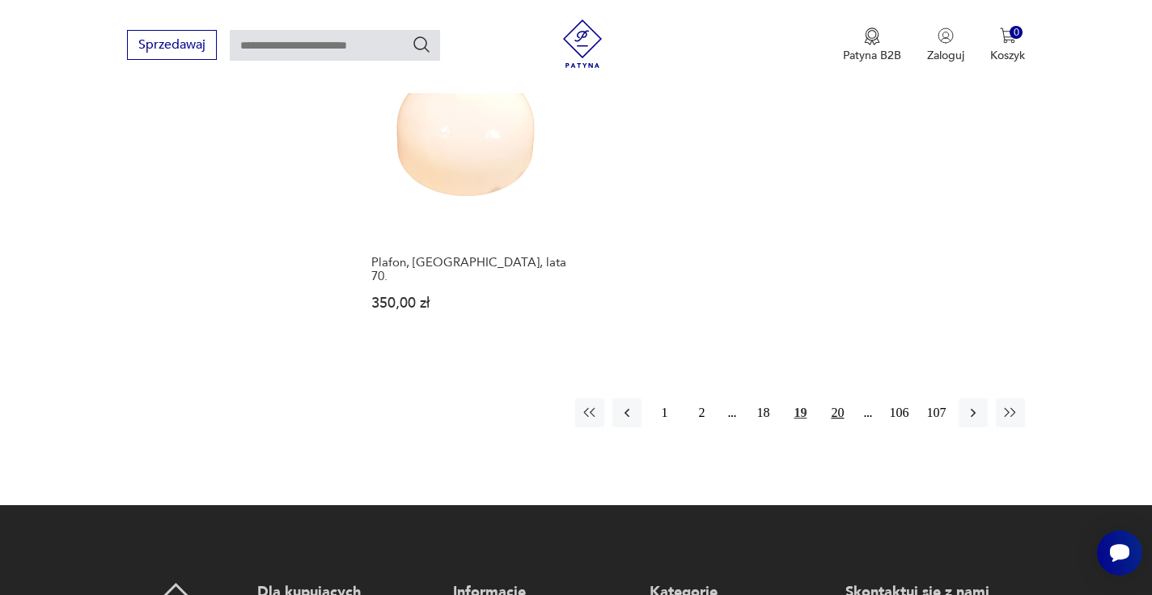
click at [839, 404] on button "20" at bounding box center [837, 412] width 29 height 29
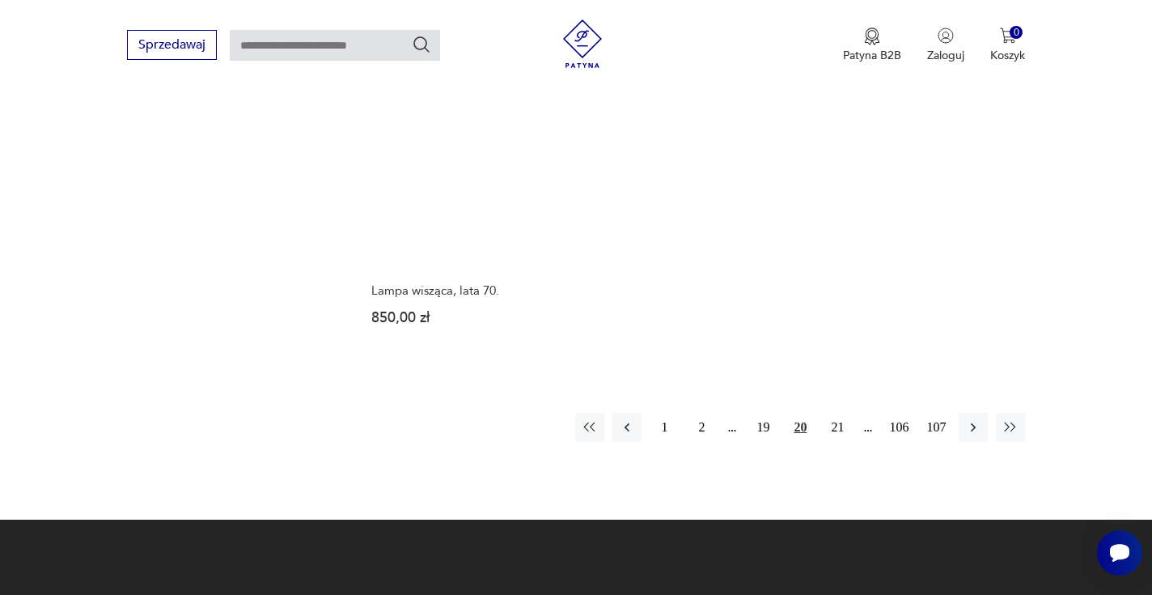
scroll to position [2346, 0]
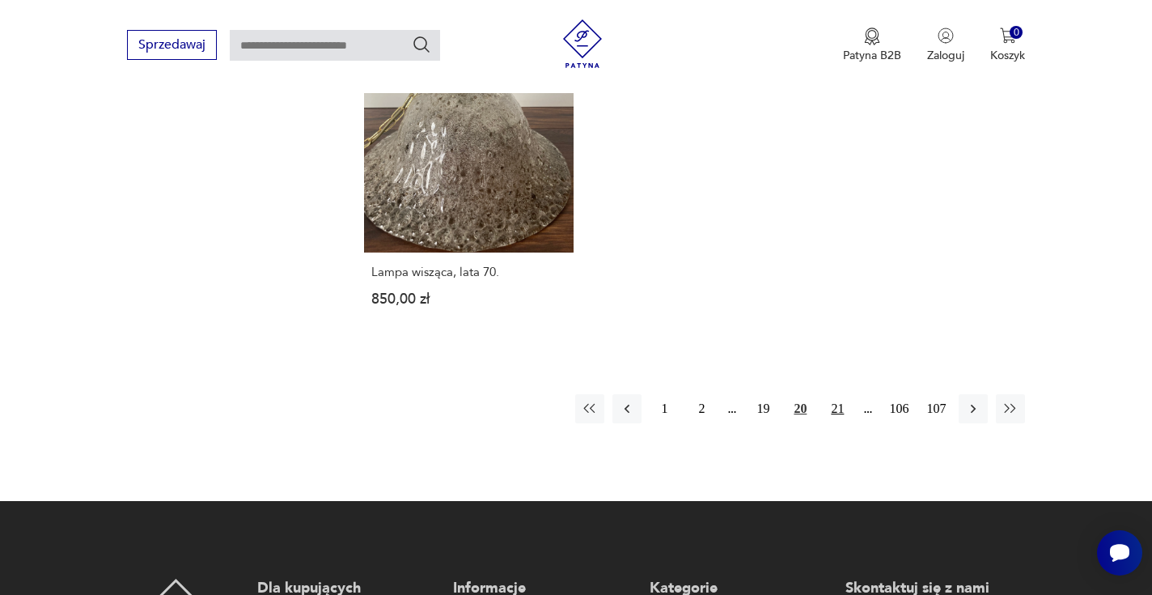
click at [837, 408] on button "21" at bounding box center [837, 408] width 29 height 29
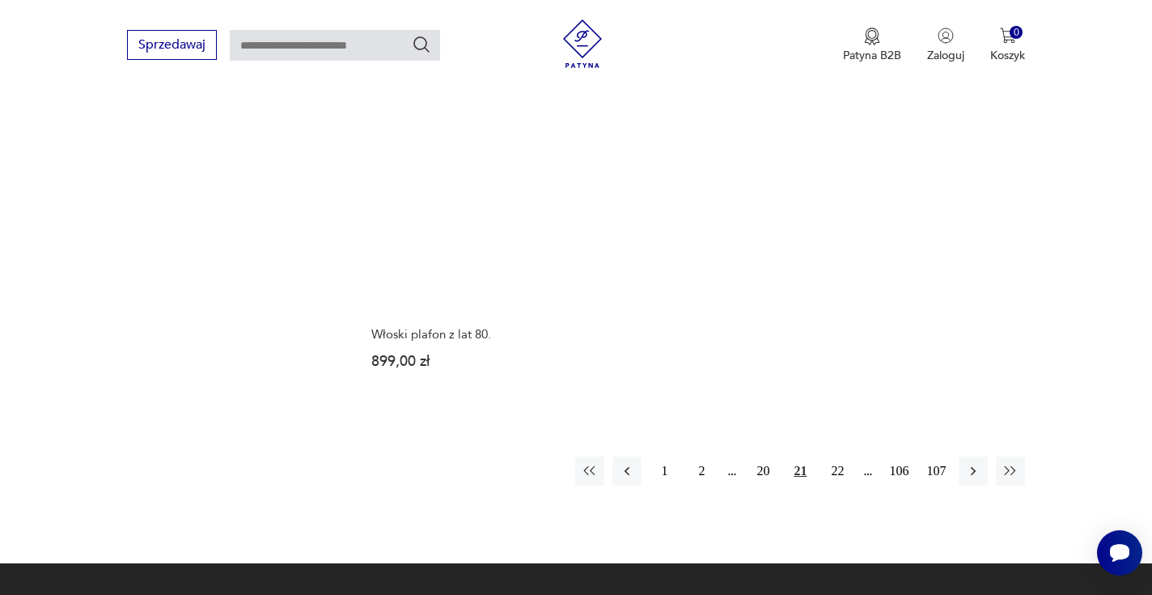
scroll to position [2369, 0]
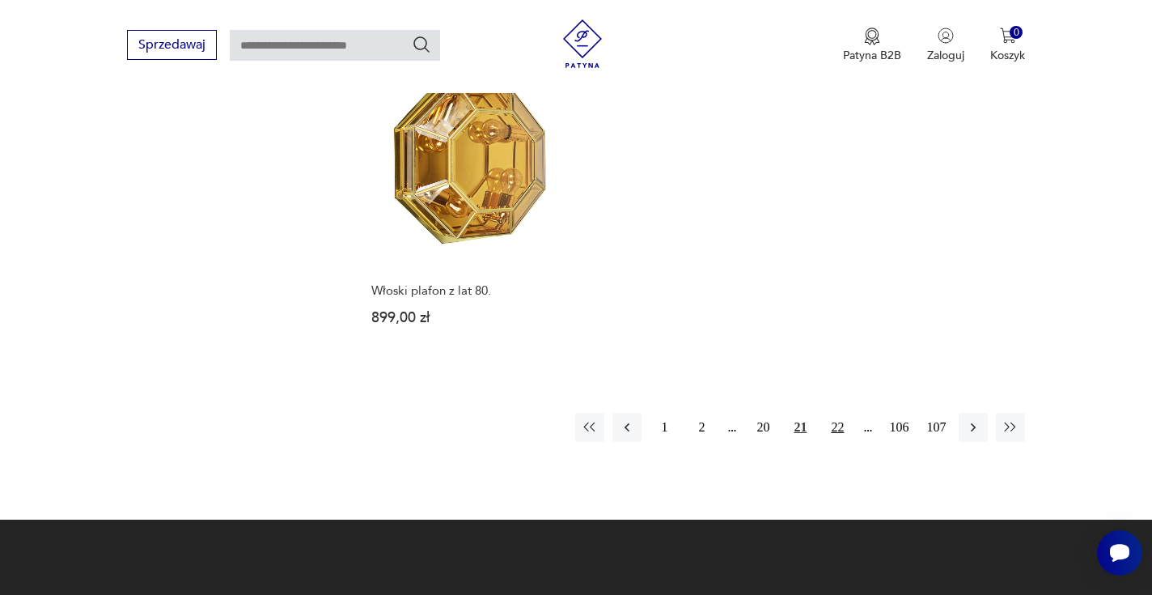
click at [838, 413] on button "22" at bounding box center [837, 427] width 29 height 29
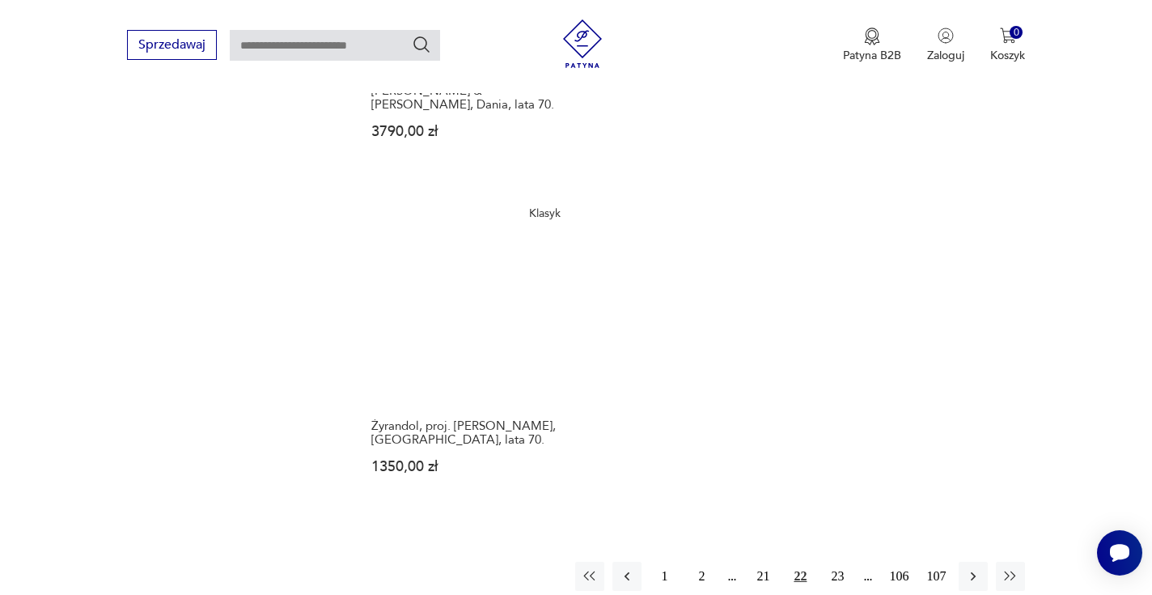
scroll to position [2281, 0]
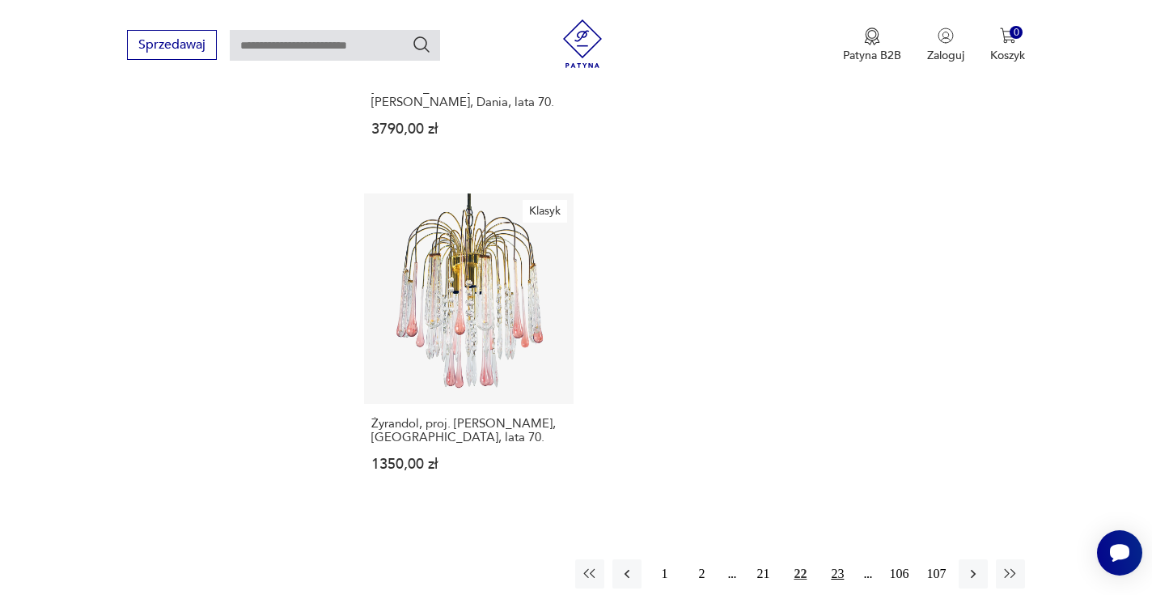
click at [833, 559] on button "23" at bounding box center [837, 573] width 29 height 29
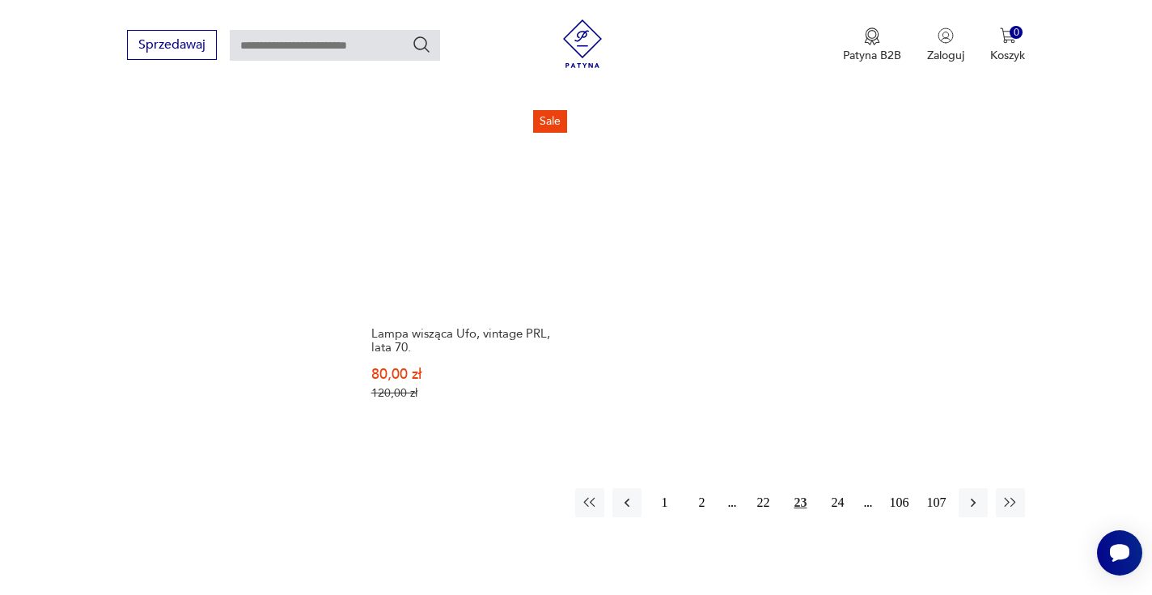
scroll to position [2315, 0]
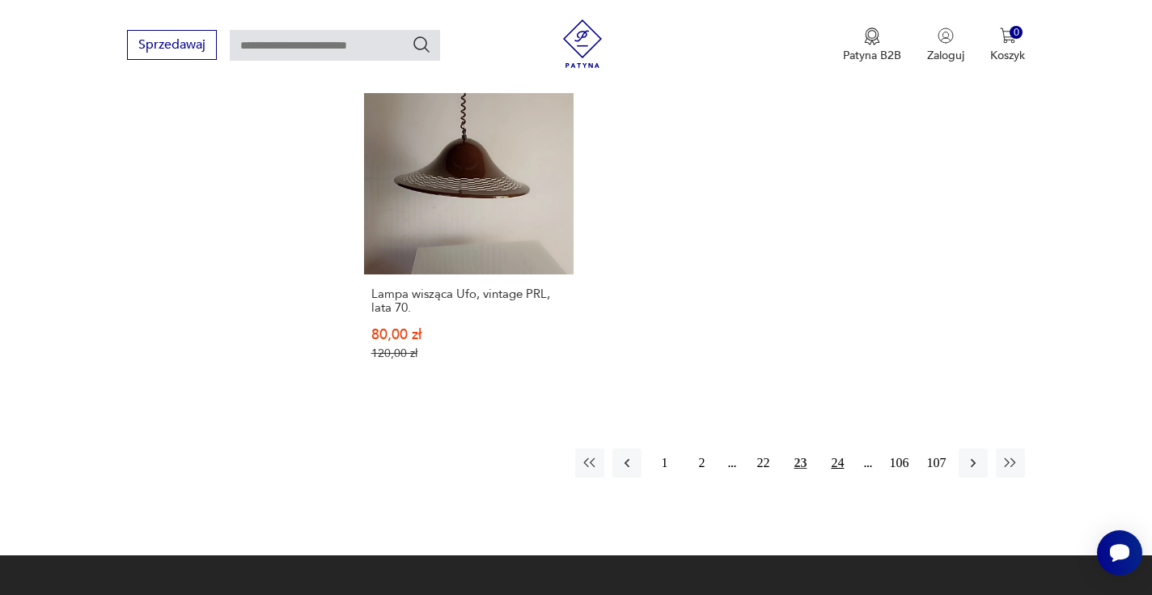
click at [840, 453] on button "24" at bounding box center [837, 462] width 29 height 29
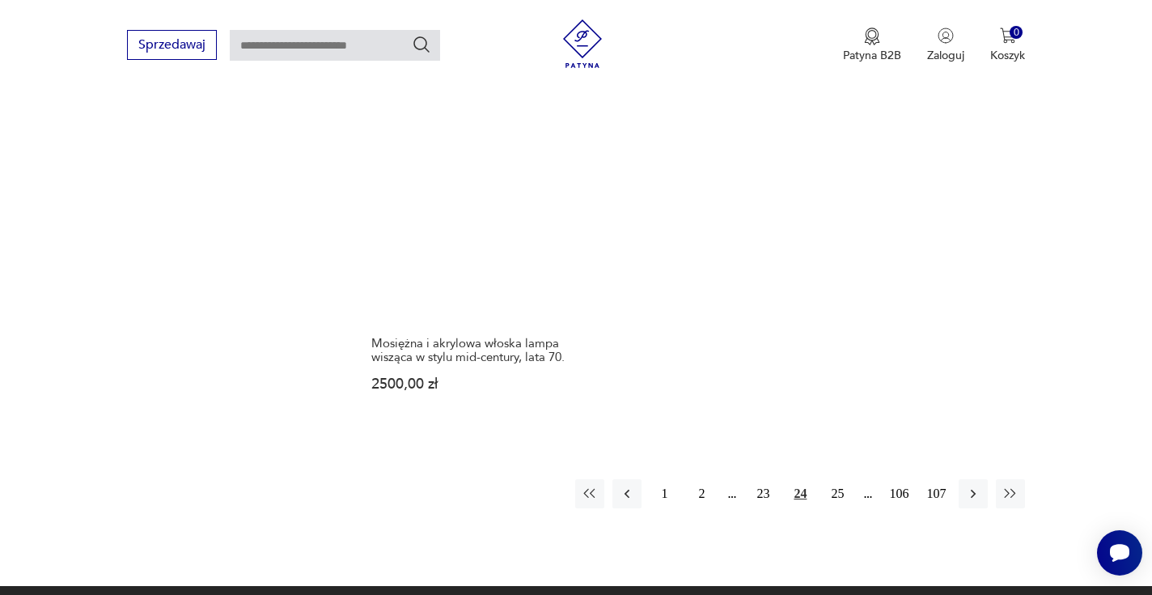
scroll to position [2463, 0]
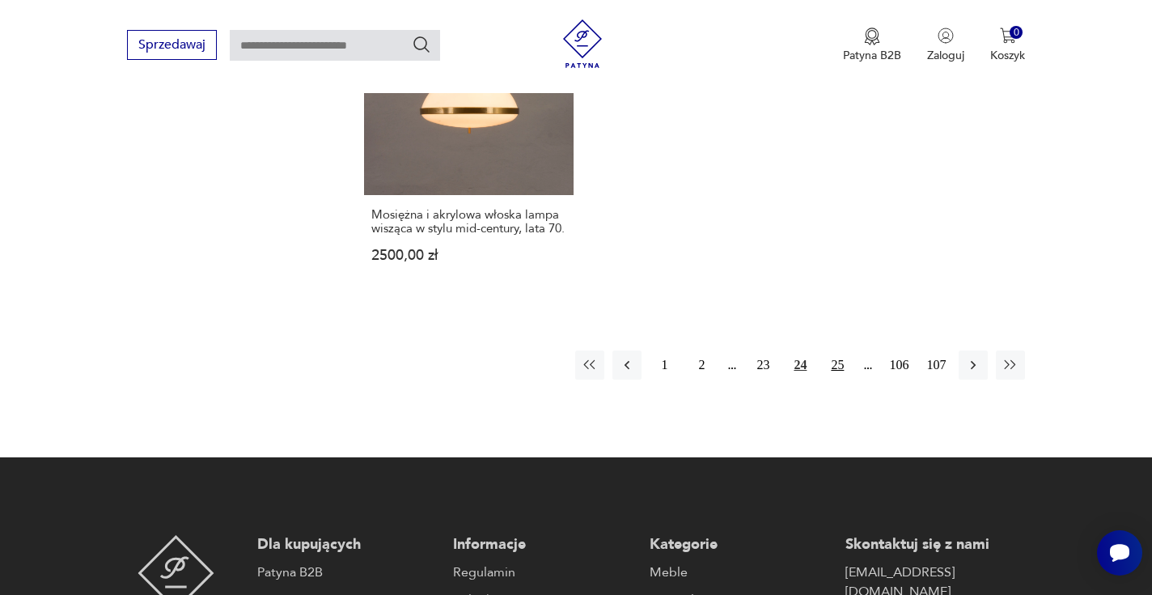
click at [838, 350] on button "25" at bounding box center [837, 364] width 29 height 29
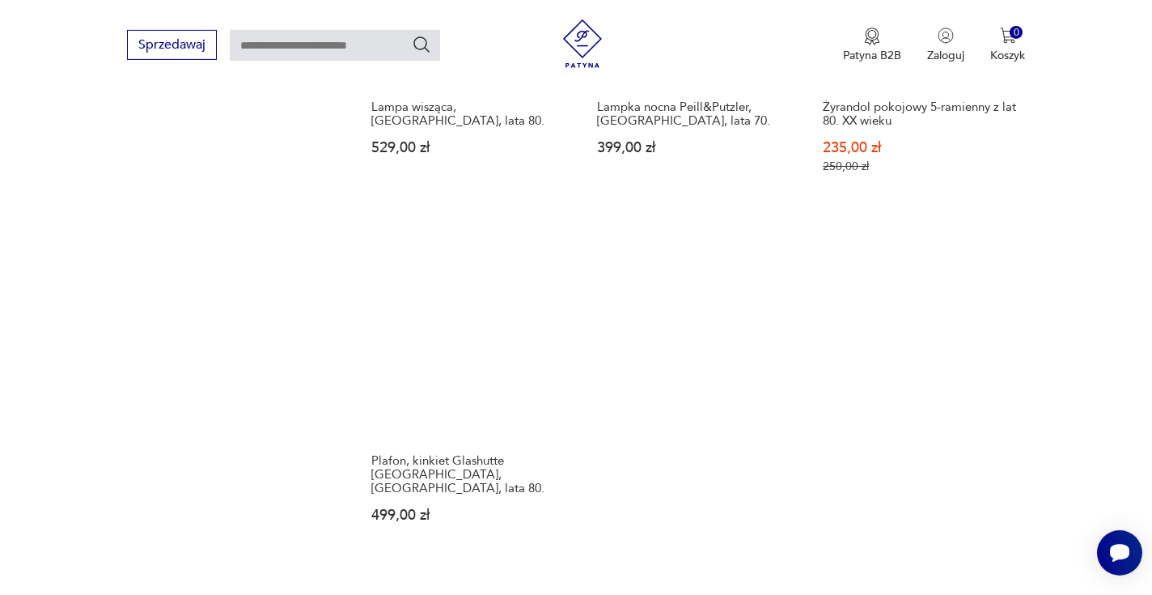
scroll to position [2248, 0]
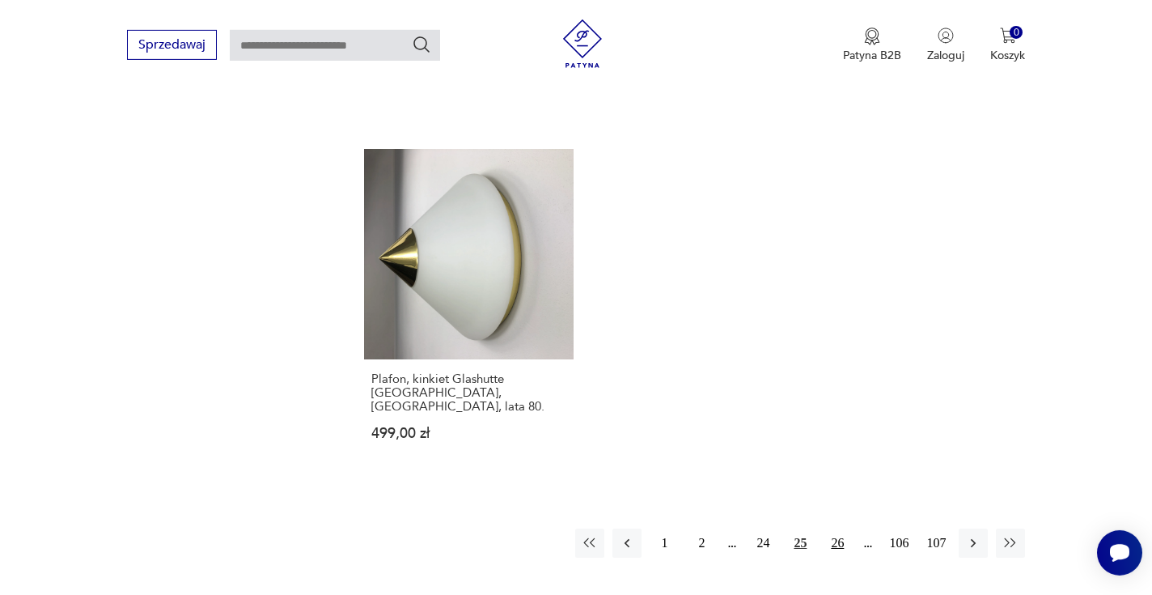
click at [838, 528] on button "26" at bounding box center [837, 542] width 29 height 29
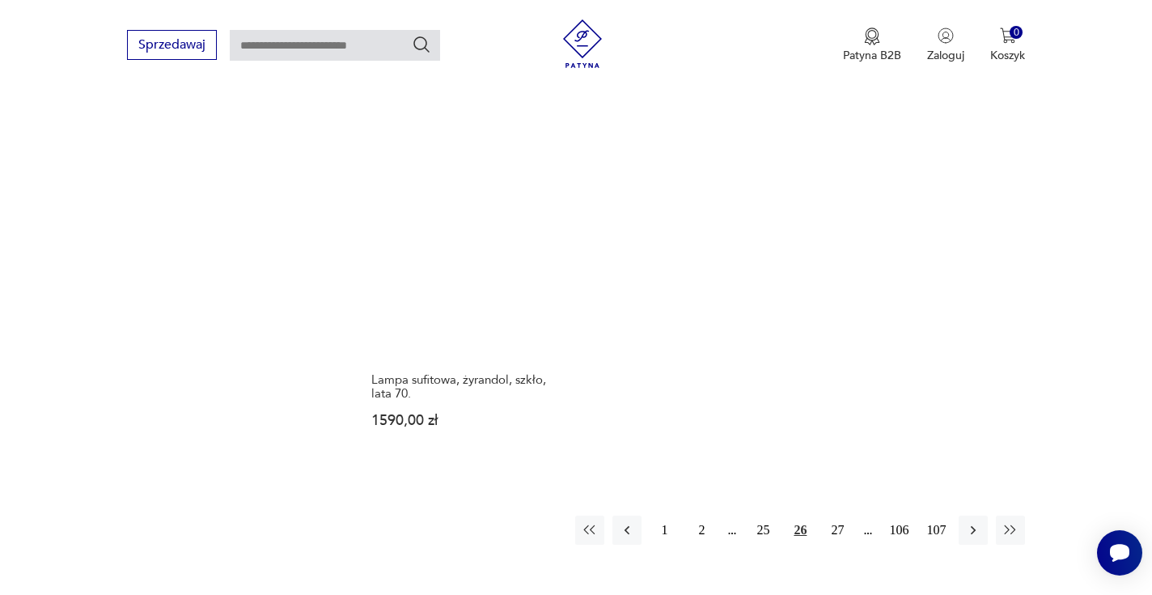
scroll to position [2246, 0]
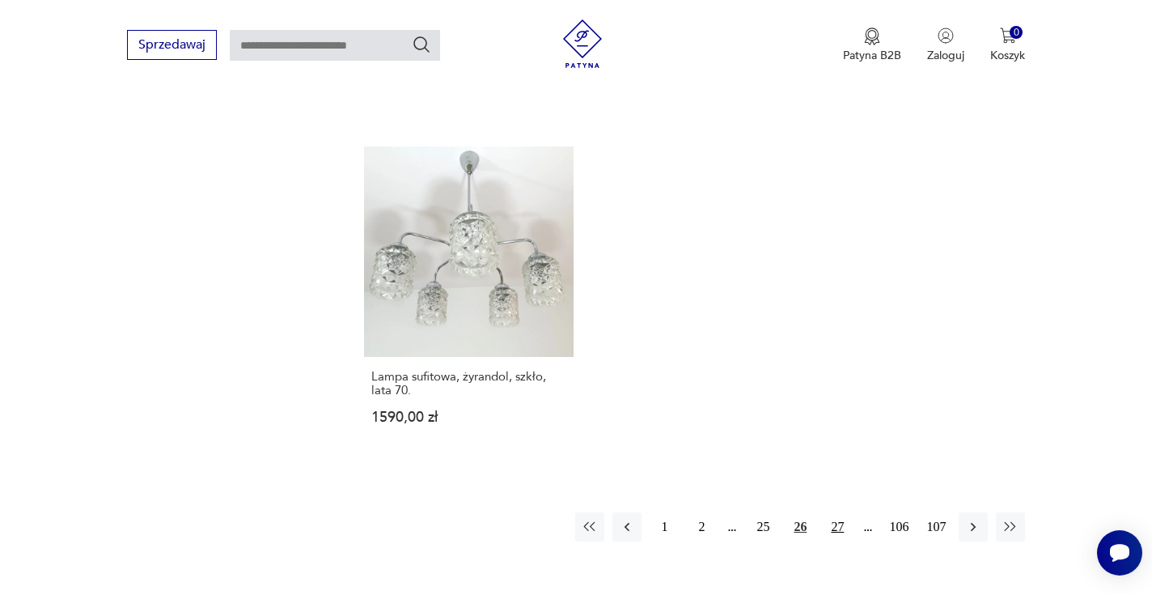
click at [837, 512] on button "27" at bounding box center [837, 526] width 29 height 29
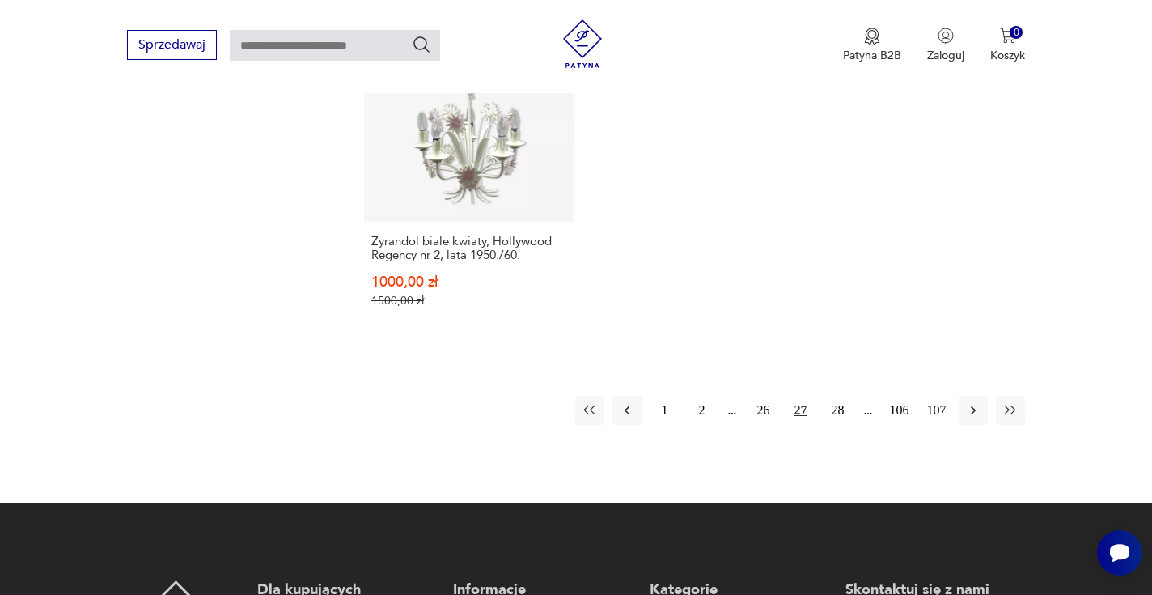
scroll to position [2414, 0]
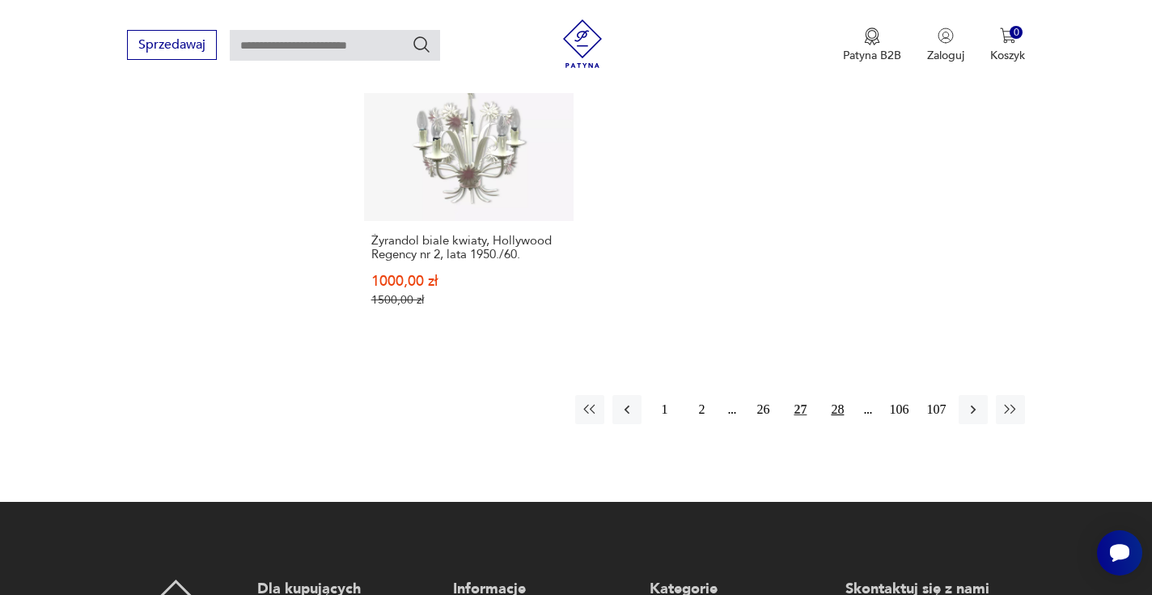
click at [840, 396] on button "28" at bounding box center [837, 409] width 29 height 29
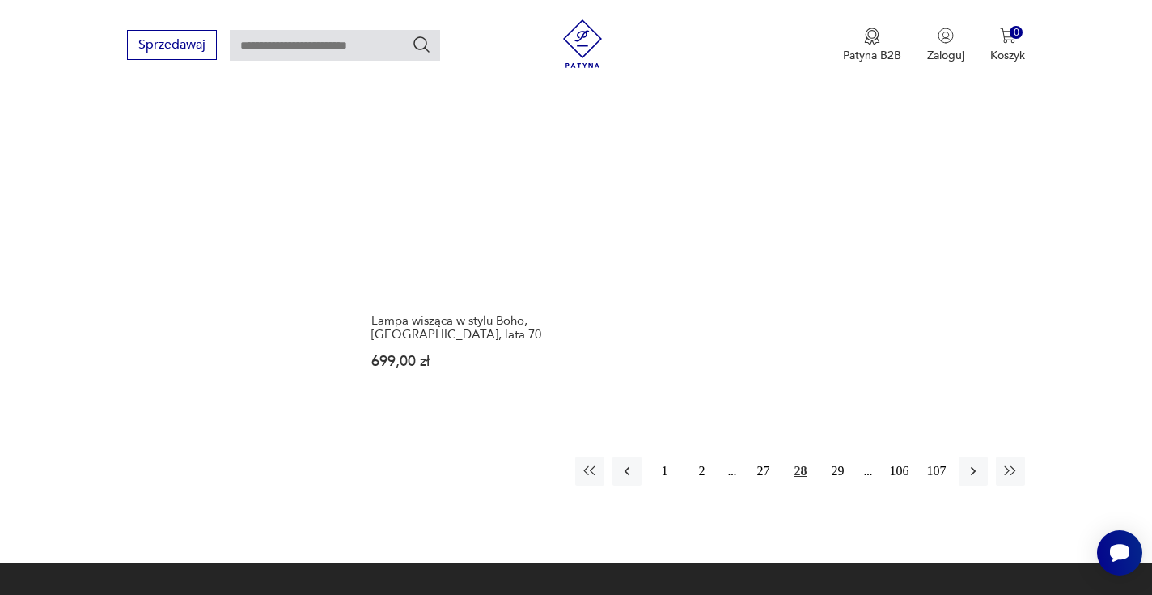
scroll to position [2319, 0]
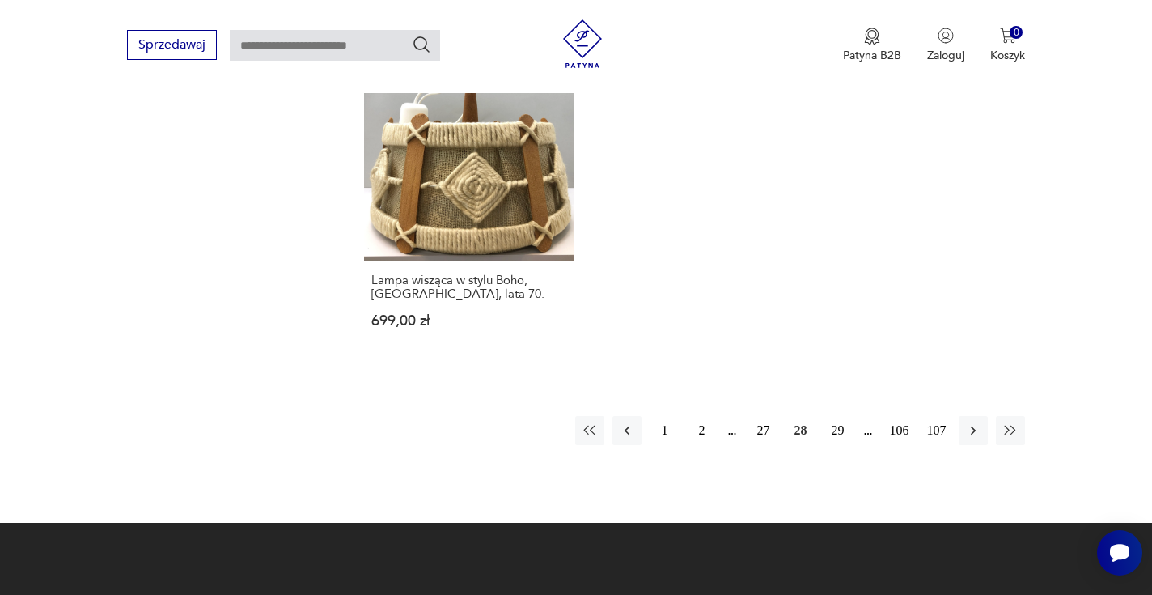
click at [835, 416] on button "29" at bounding box center [837, 430] width 29 height 29
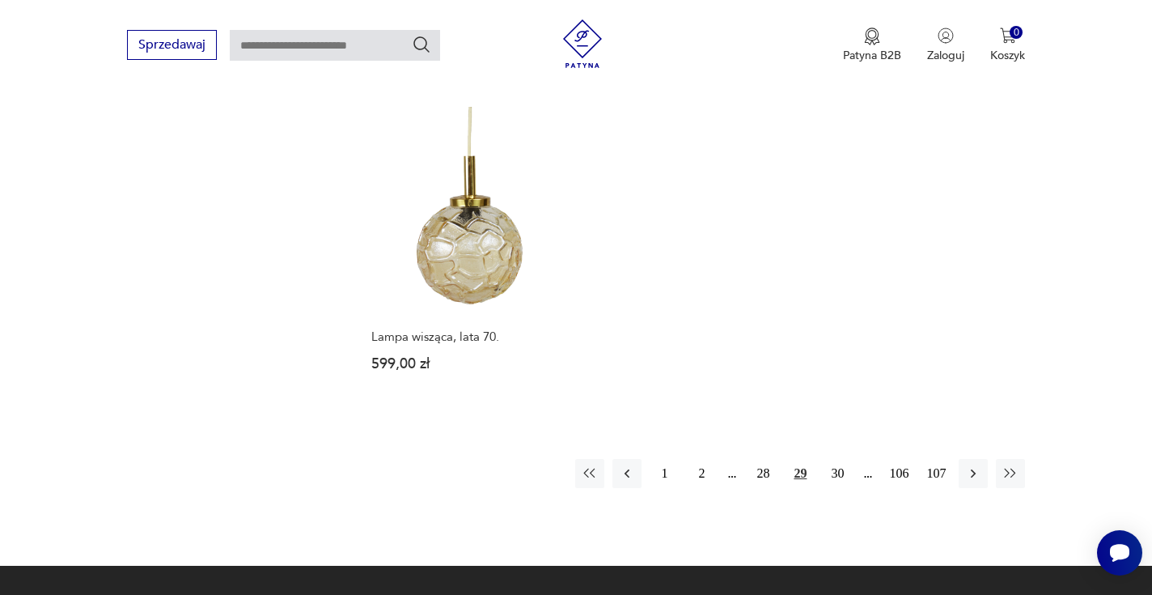
scroll to position [2293, 0]
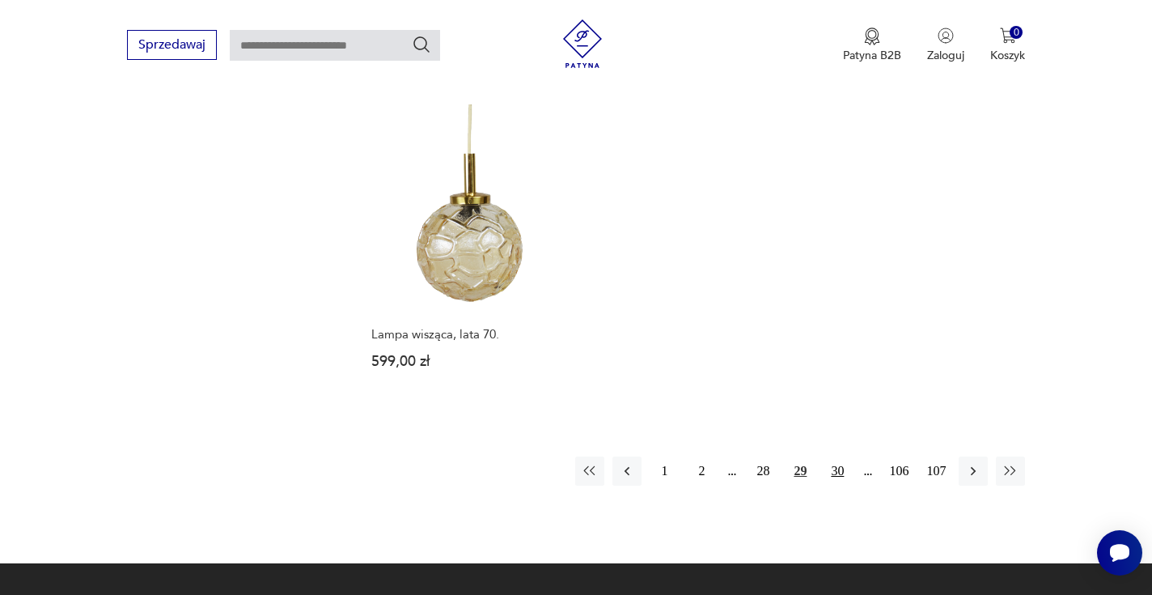
click at [845, 456] on button "30" at bounding box center [837, 470] width 29 height 29
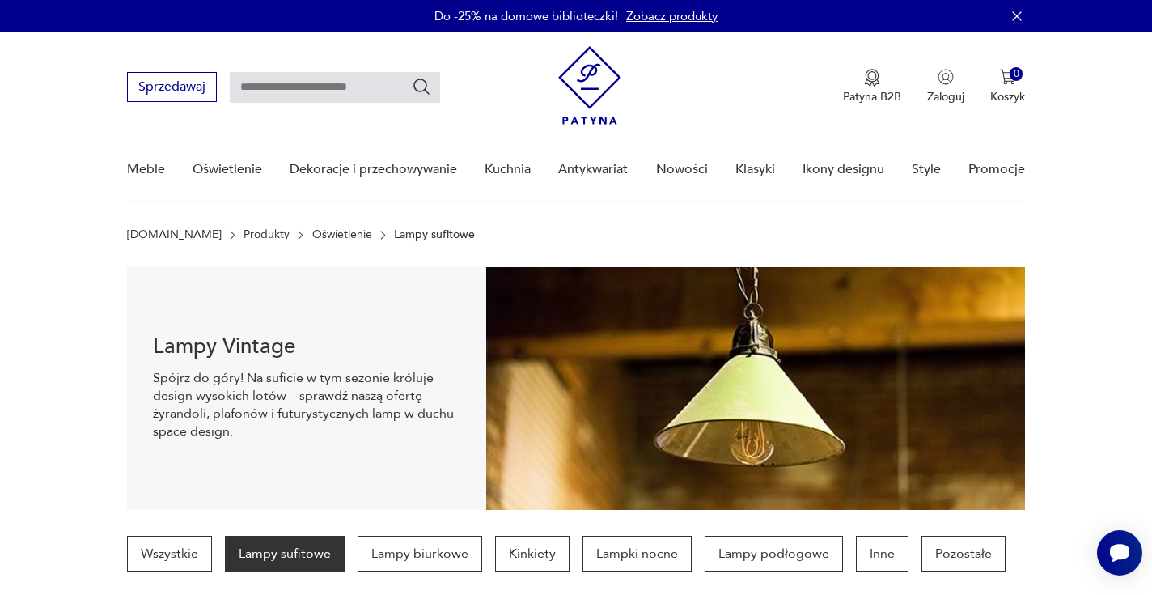
click at [593, 86] on img at bounding box center [589, 85] width 63 height 78
